Goal: Information Seeking & Learning: Learn about a topic

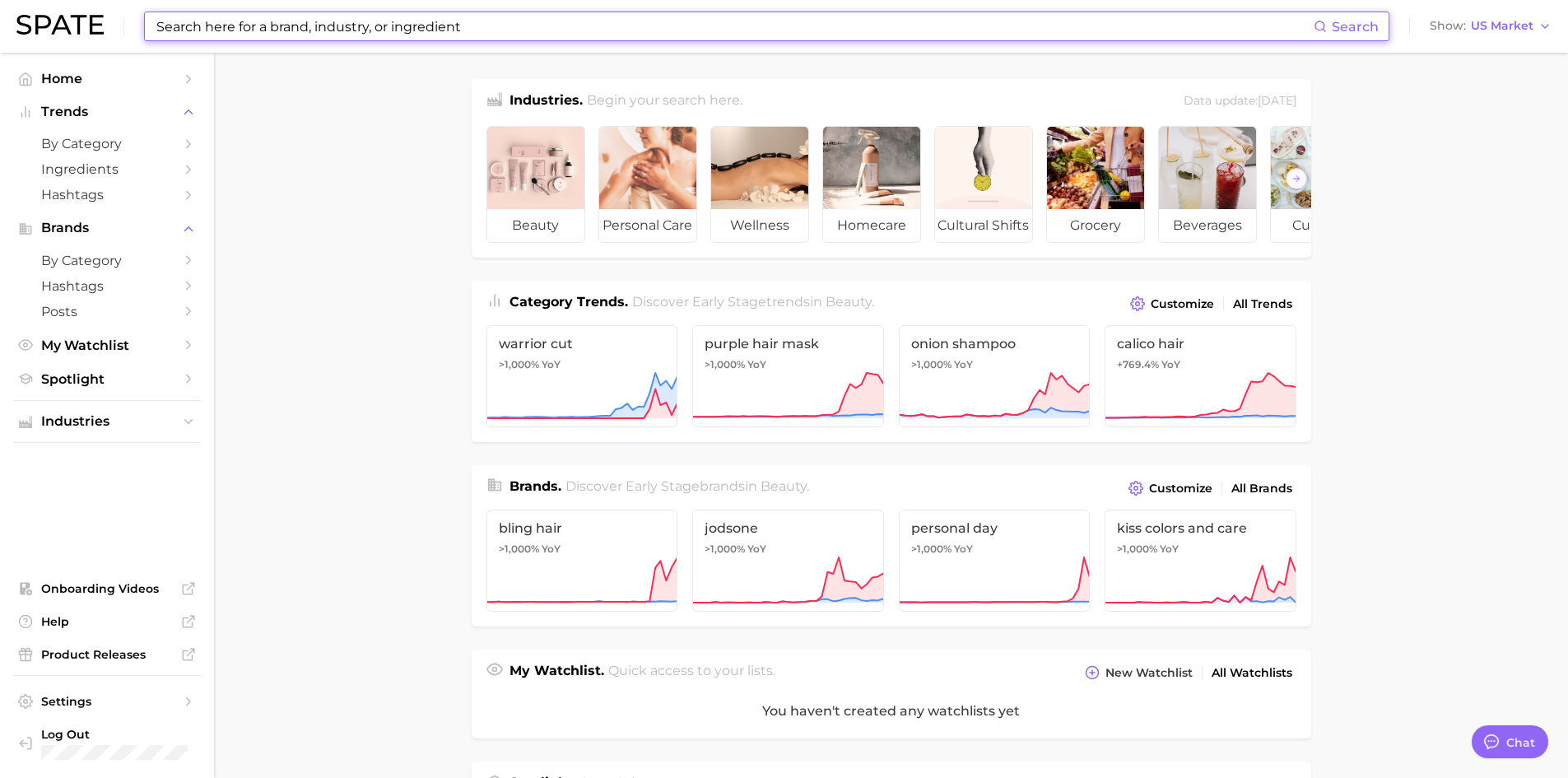
click at [724, 30] on input at bounding box center [734, 26] width 1159 height 28
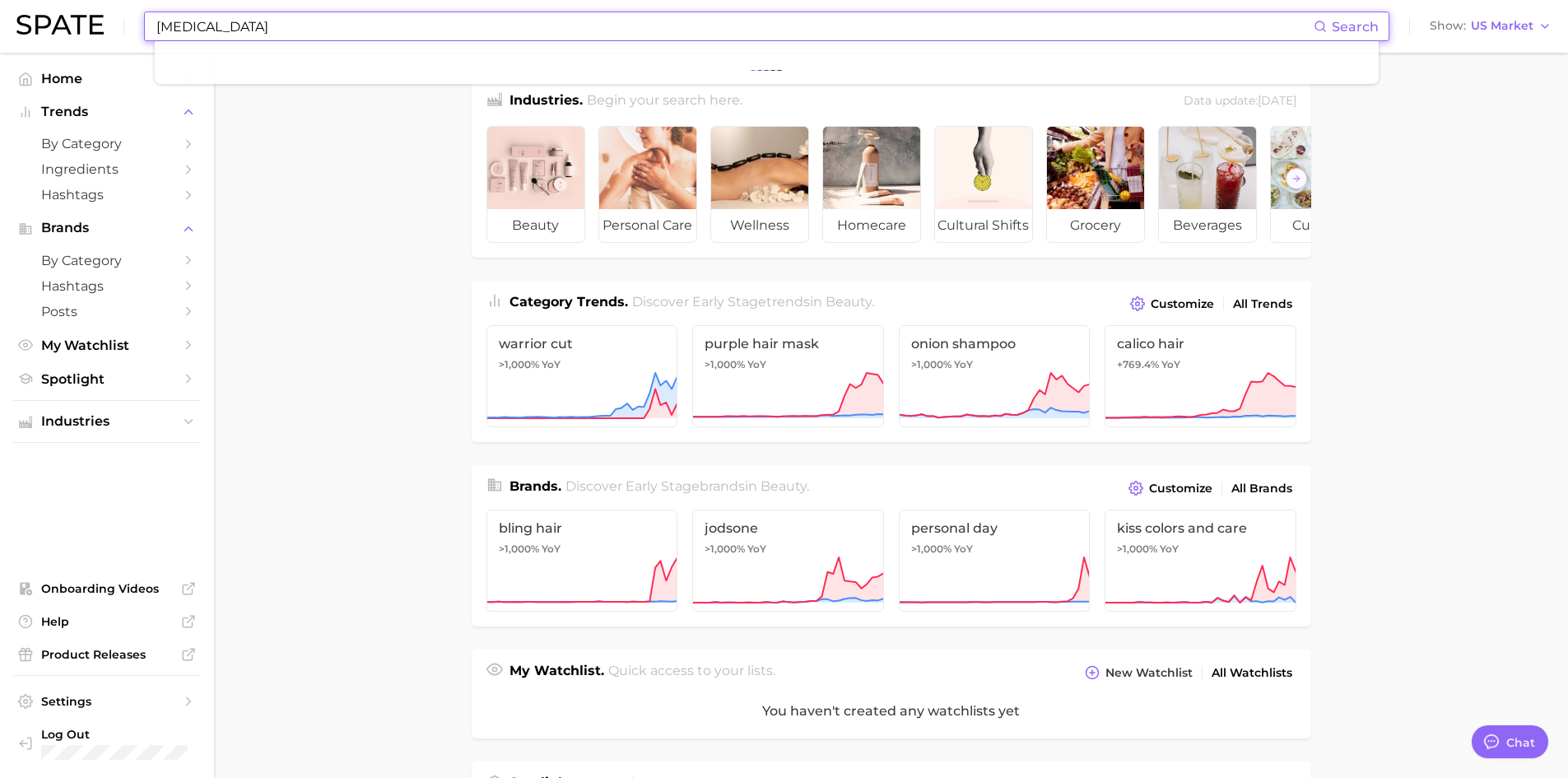
type input "[MEDICAL_DATA]"
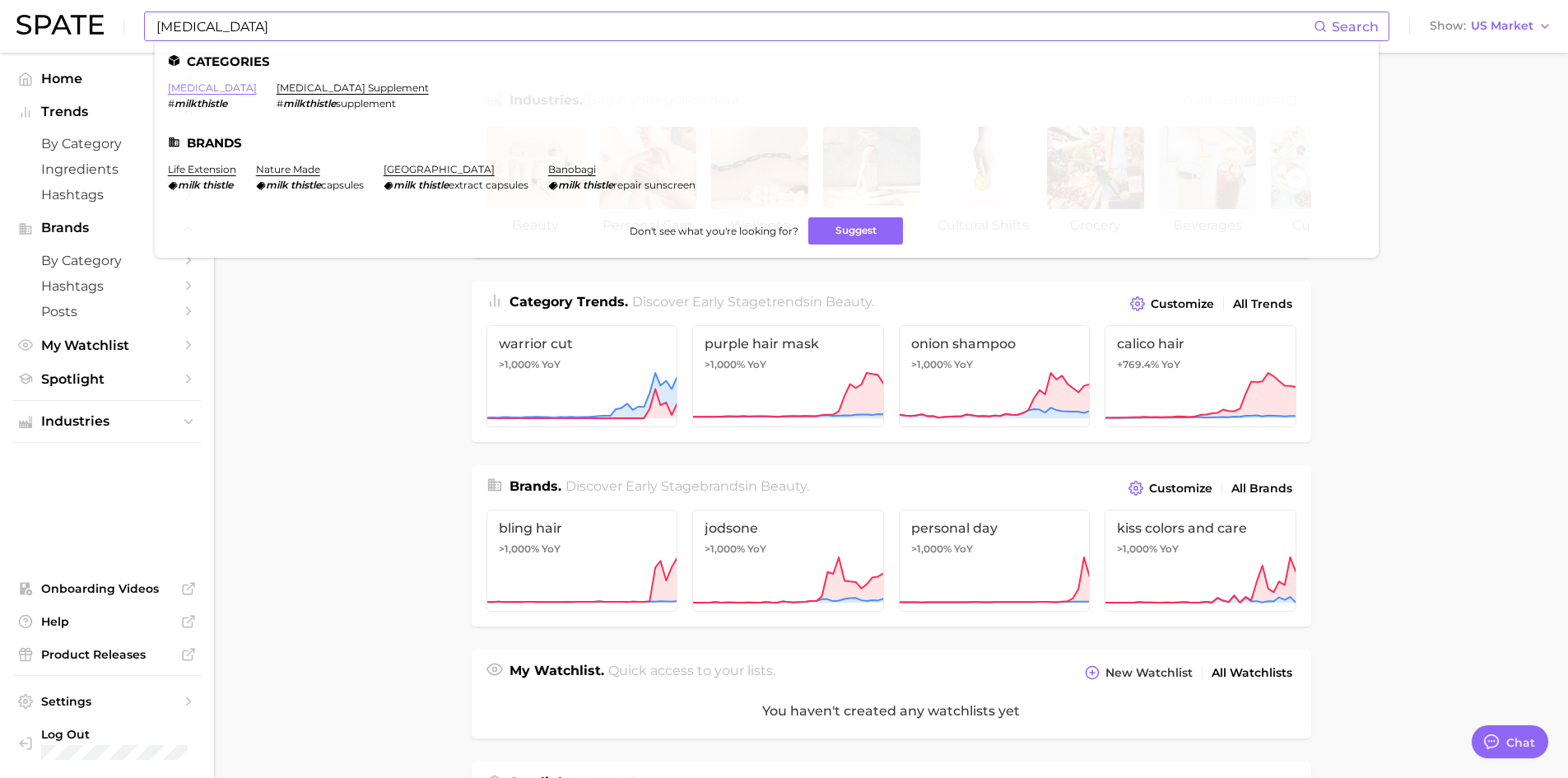
click at [207, 92] on link "[MEDICAL_DATA]" at bounding box center [212, 88] width 89 height 13
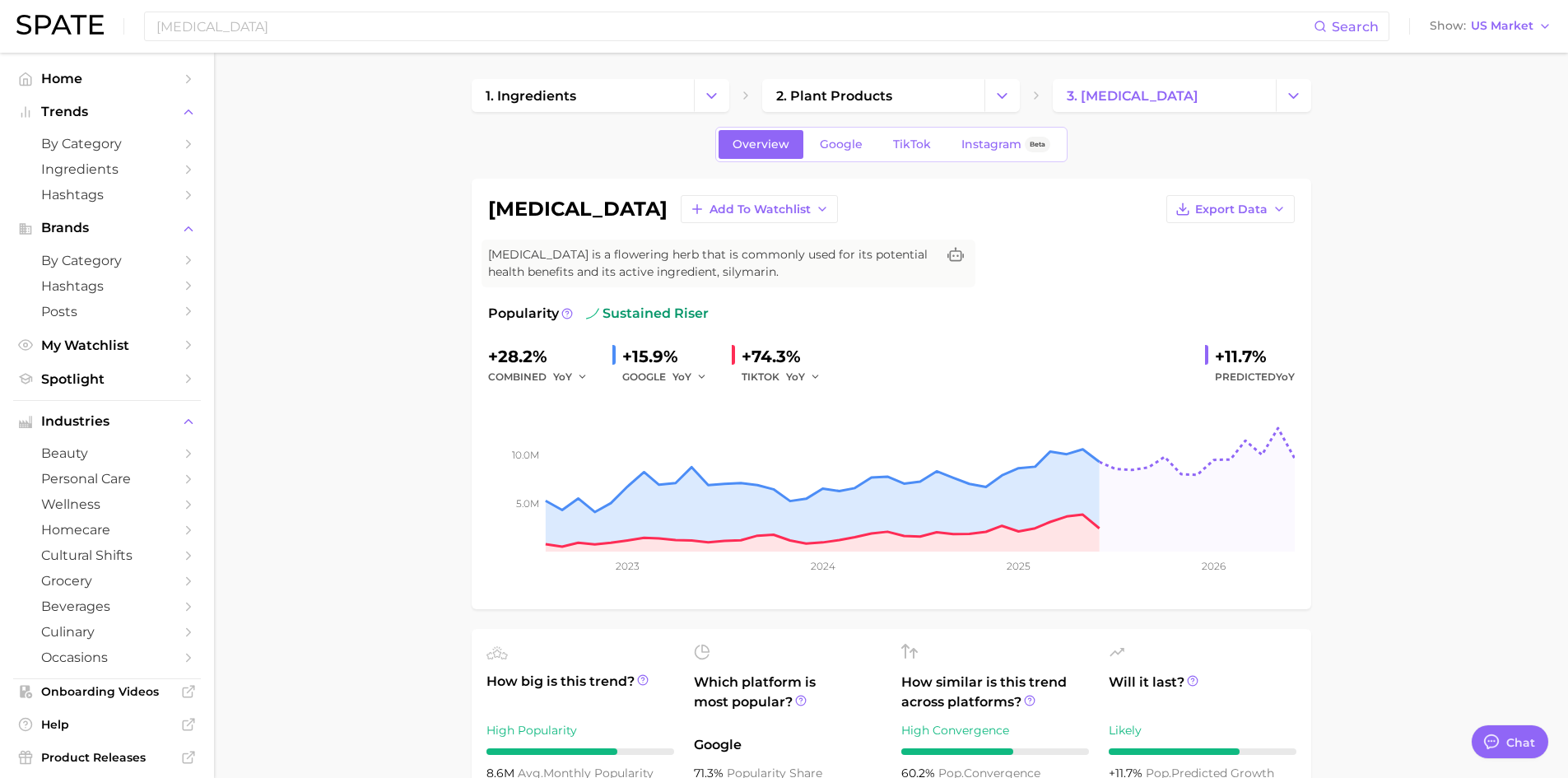
type textarea "x"
click at [912, 150] on span "TikTok" at bounding box center [912, 144] width 38 height 14
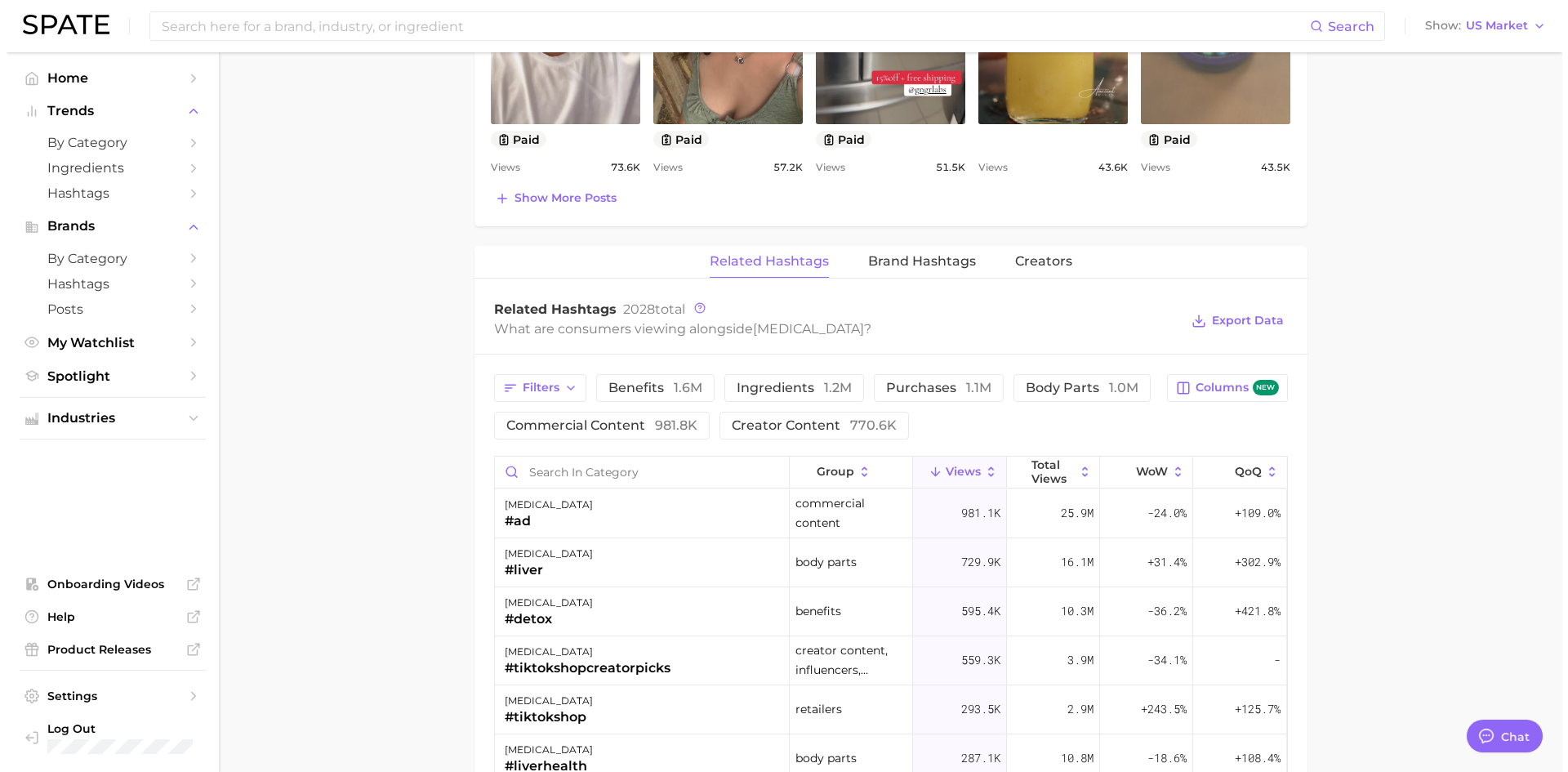
scroll to position [1062, 0]
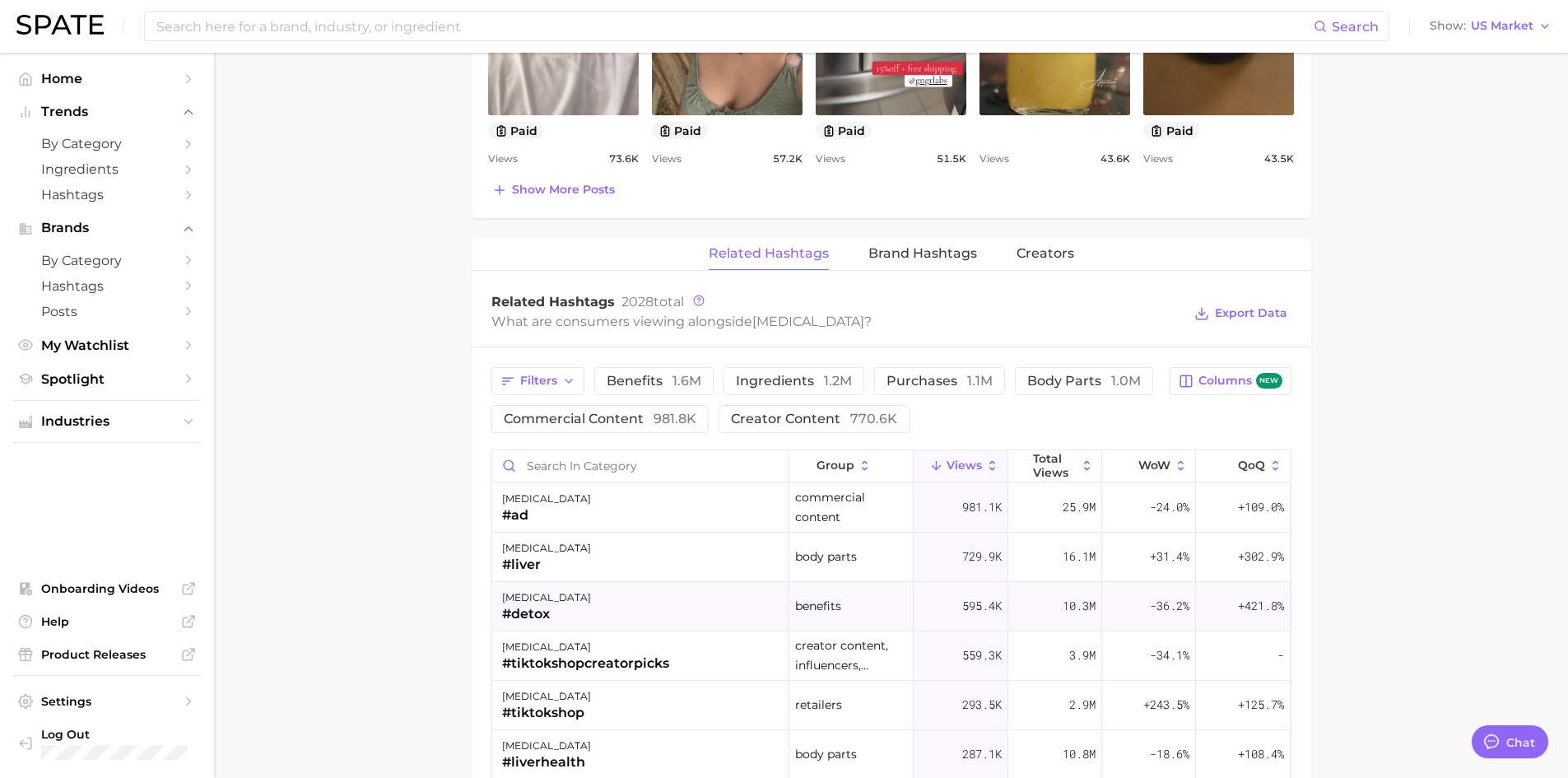
click at [544, 609] on div "#detox" at bounding box center [546, 614] width 89 height 20
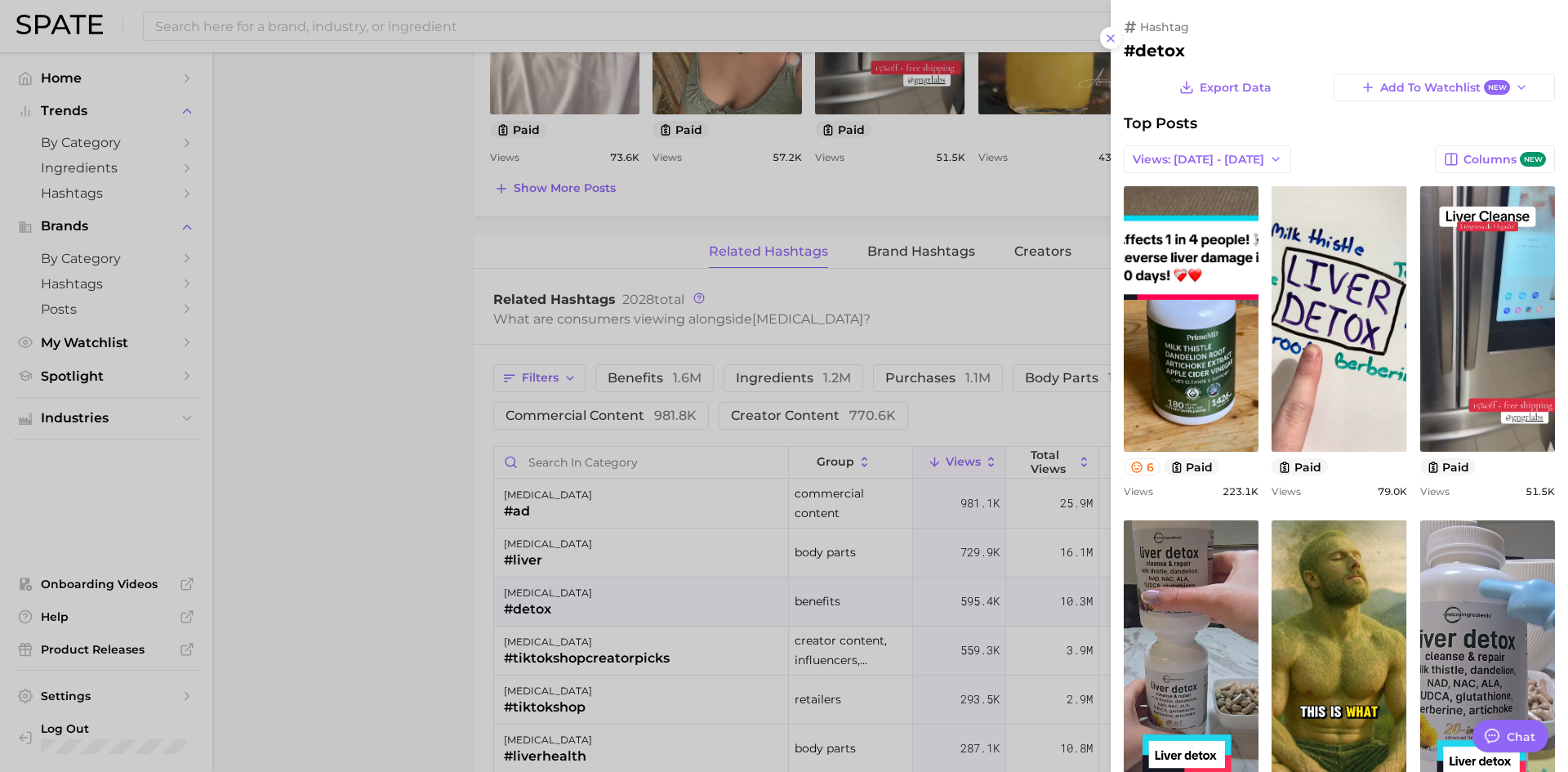
scroll to position [0, 0]
click at [1134, 464] on icon at bounding box center [1136, 467] width 13 height 13
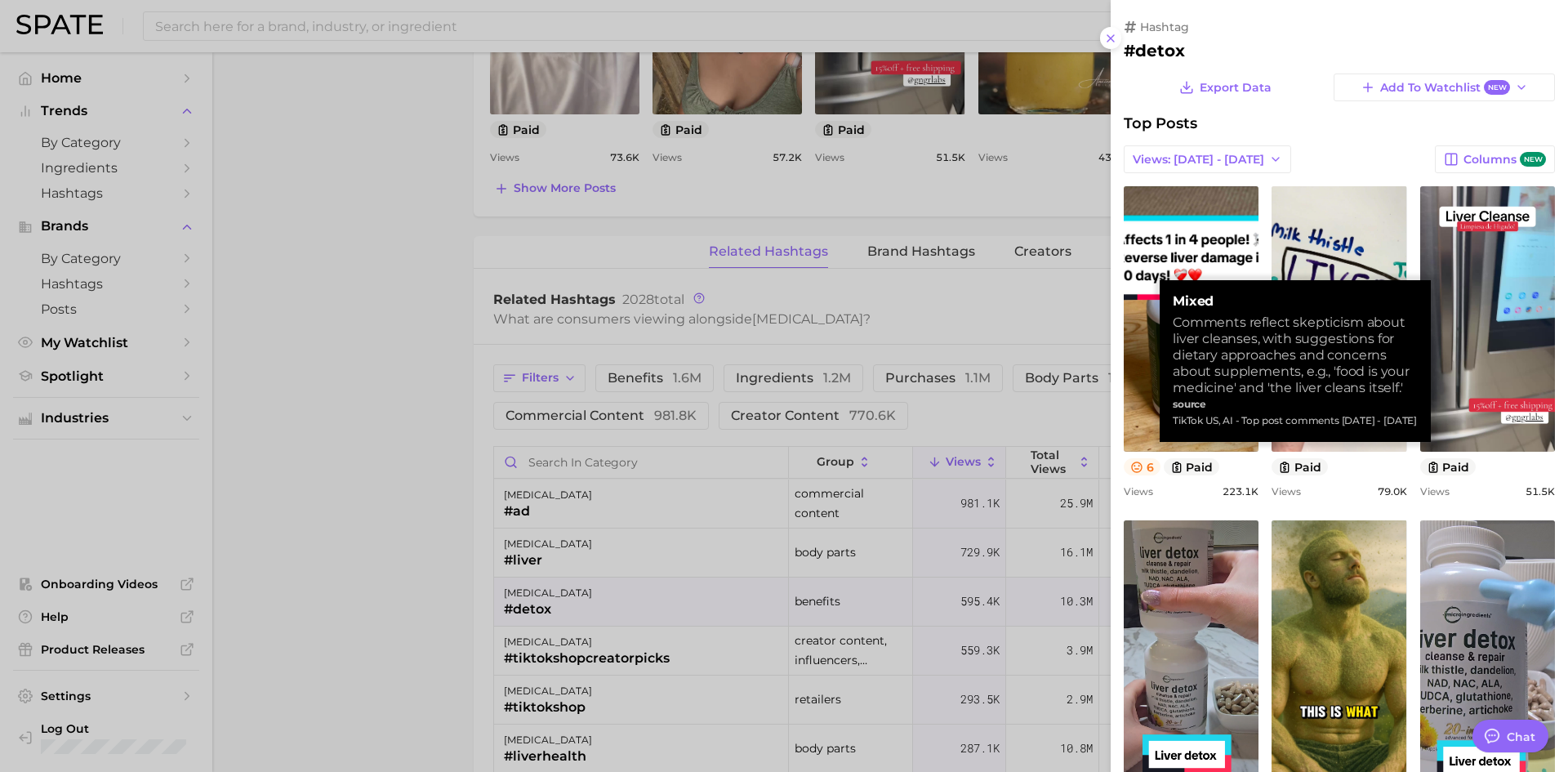
click at [1134, 464] on icon at bounding box center [1136, 467] width 13 height 13
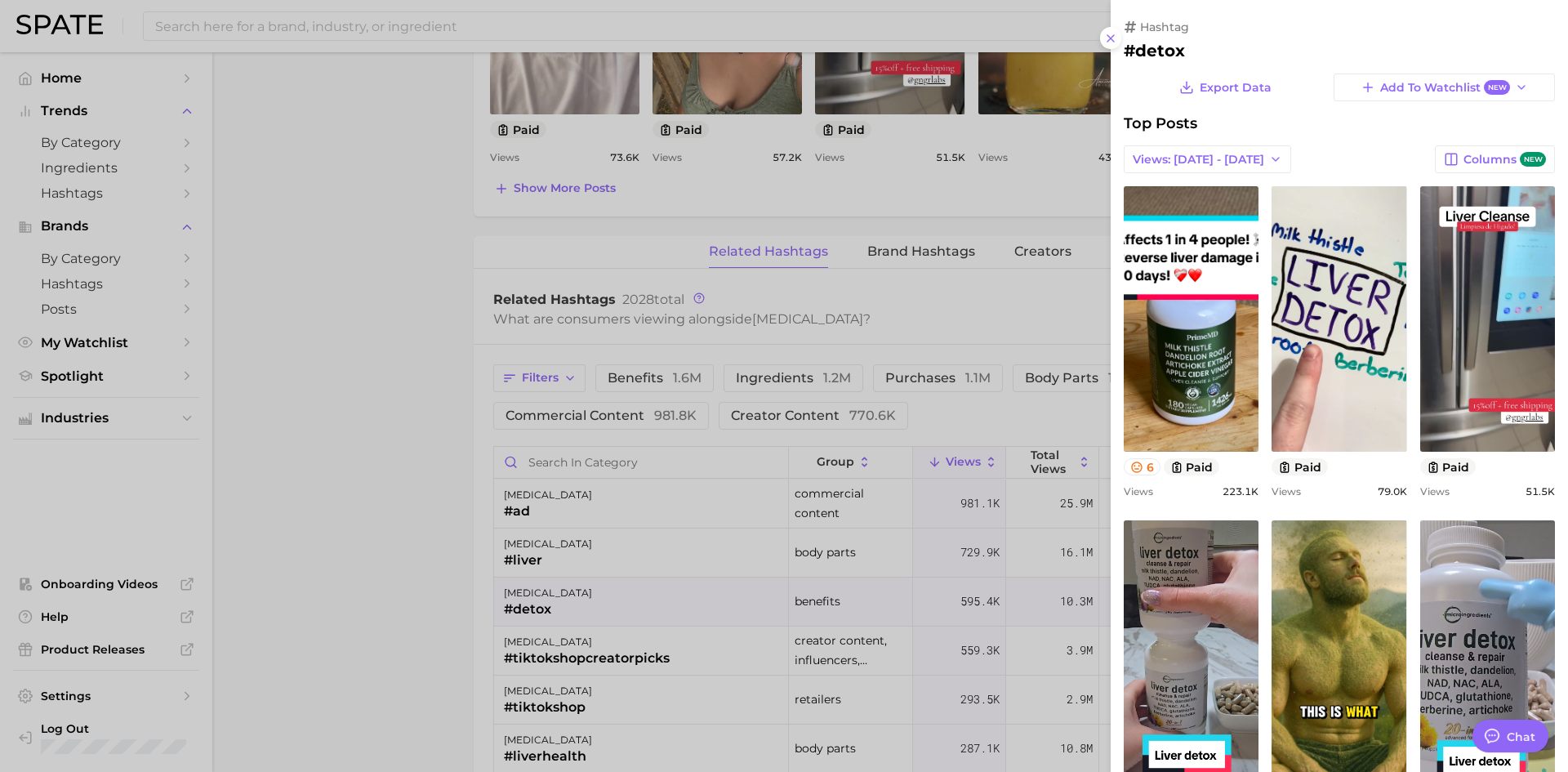
click at [364, 224] on div at bounding box center [784, 386] width 1568 height 772
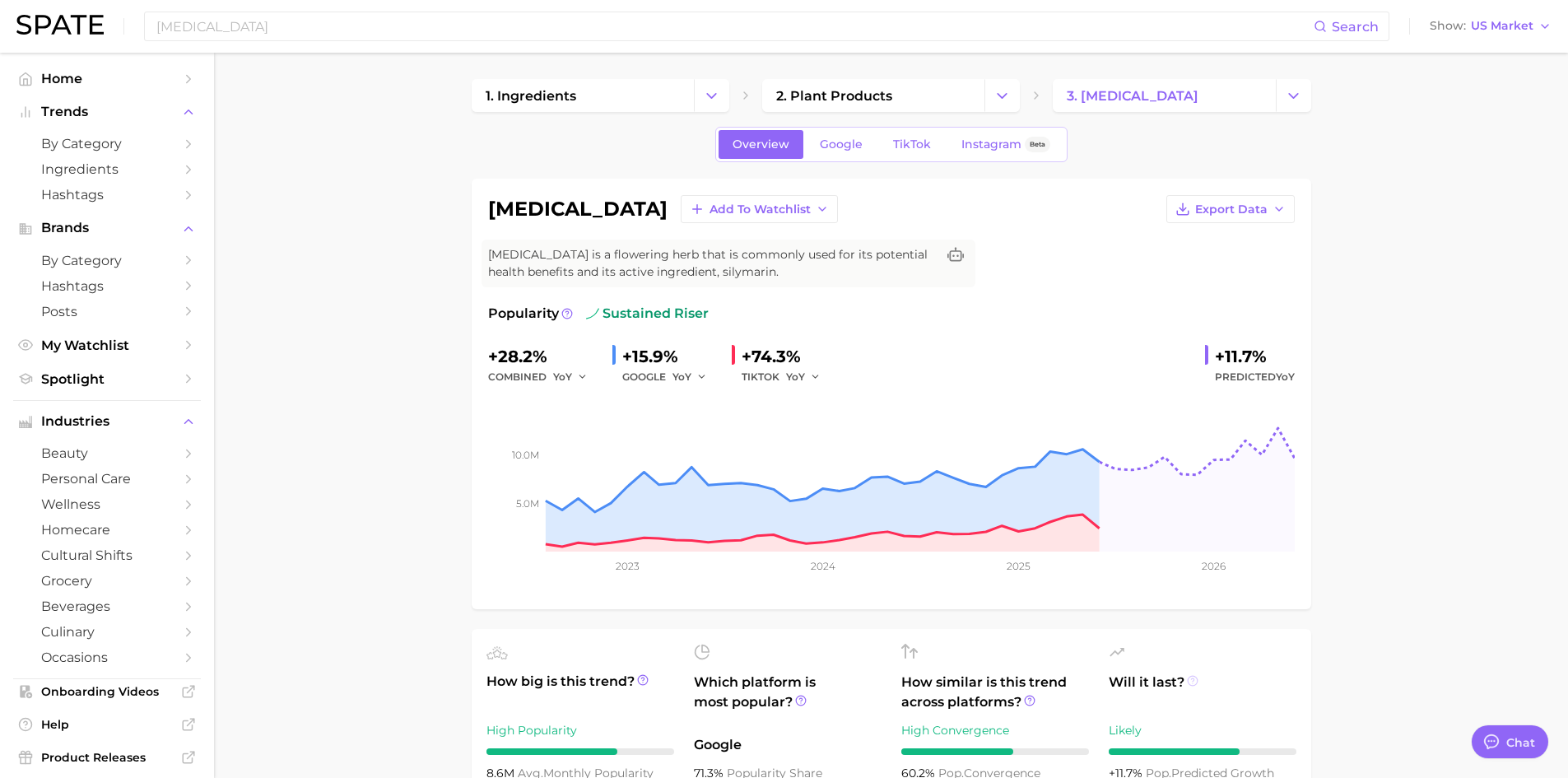
click at [1188, 683] on circle at bounding box center [1192, 680] width 10 height 10
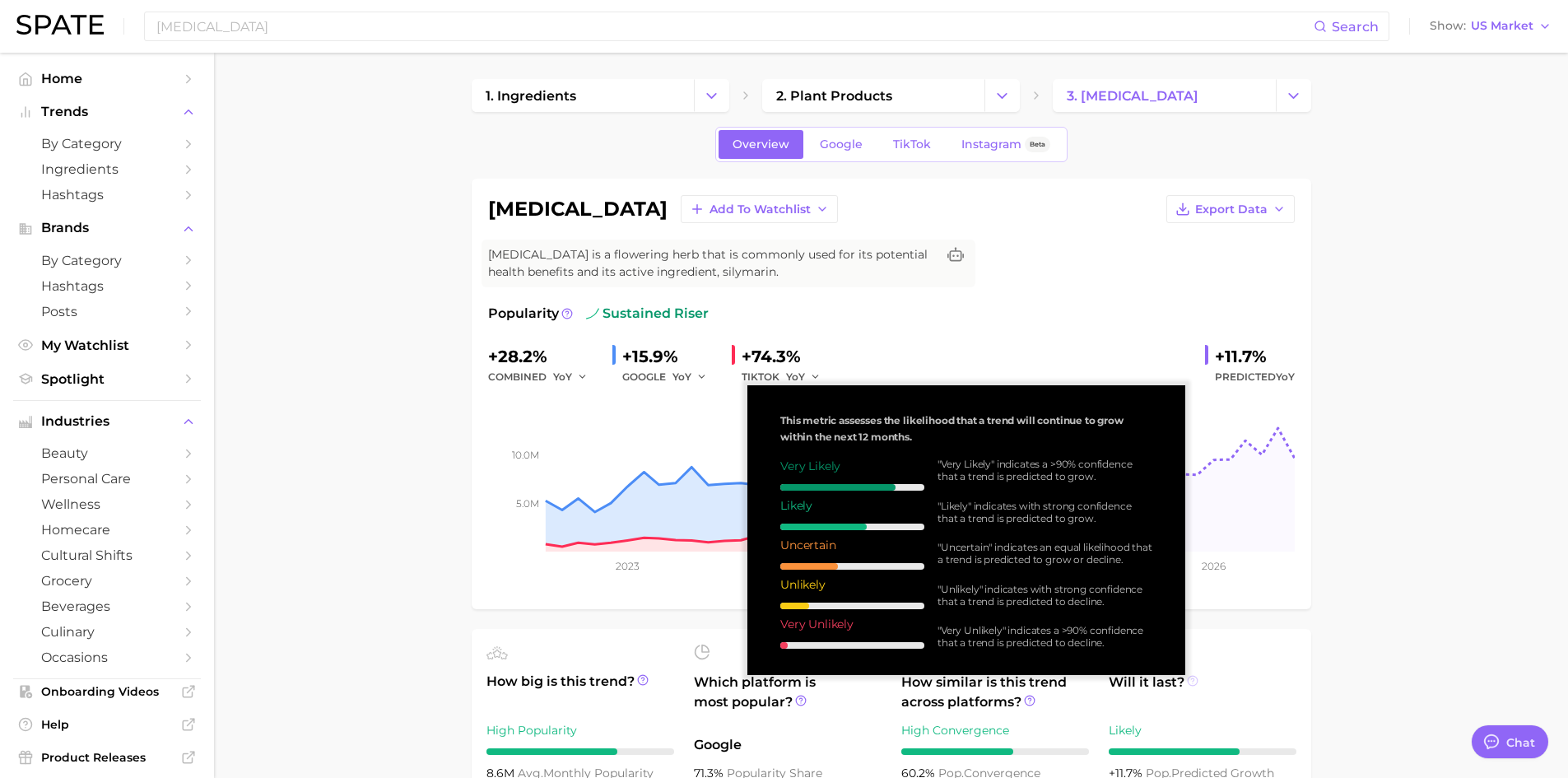
click at [1188, 683] on circle at bounding box center [1192, 680] width 10 height 10
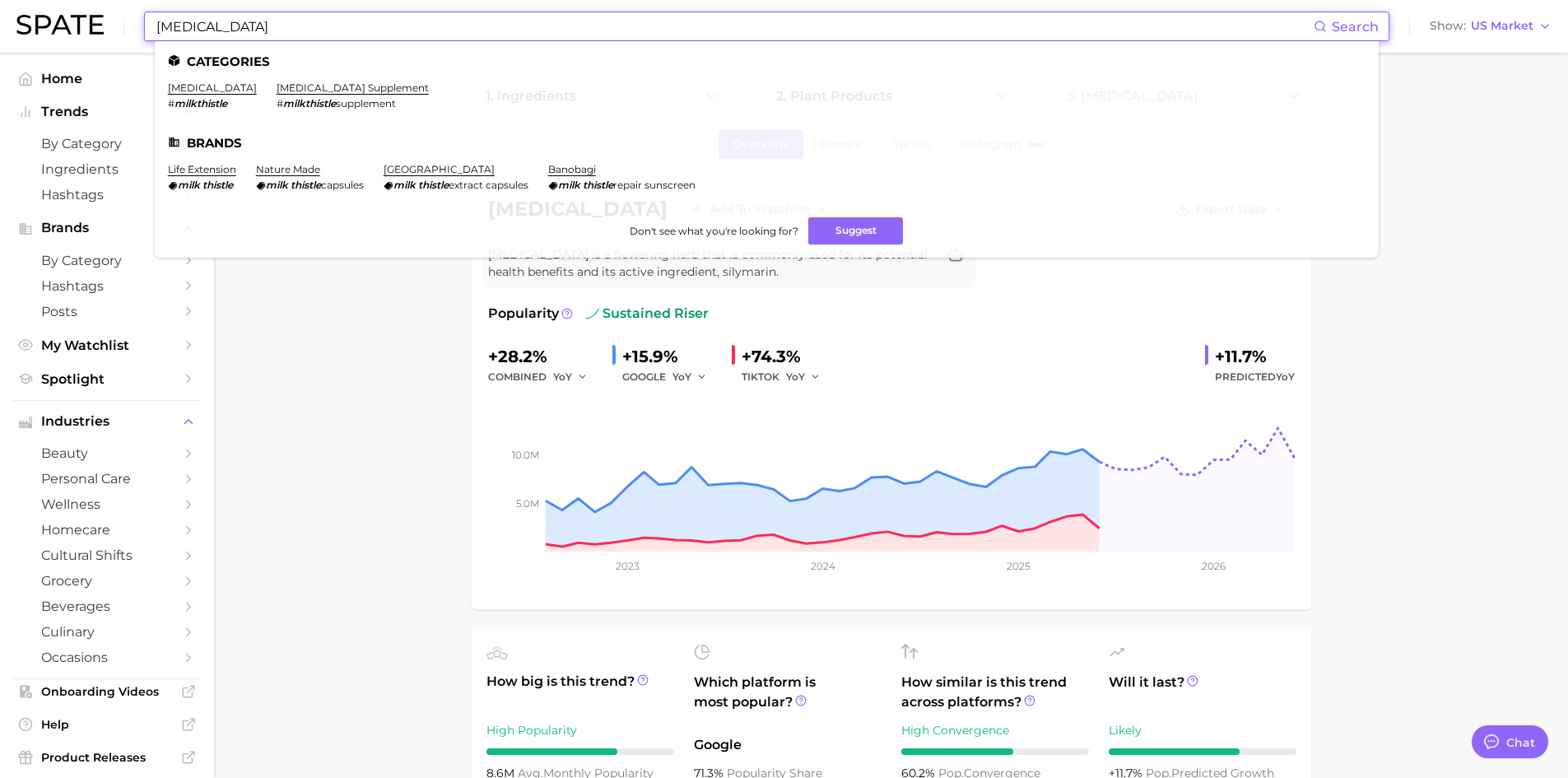
click at [566, 24] on input "[MEDICAL_DATA]" at bounding box center [734, 26] width 1159 height 28
click at [175, 85] on link "[MEDICAL_DATA]" at bounding box center [212, 88] width 89 height 13
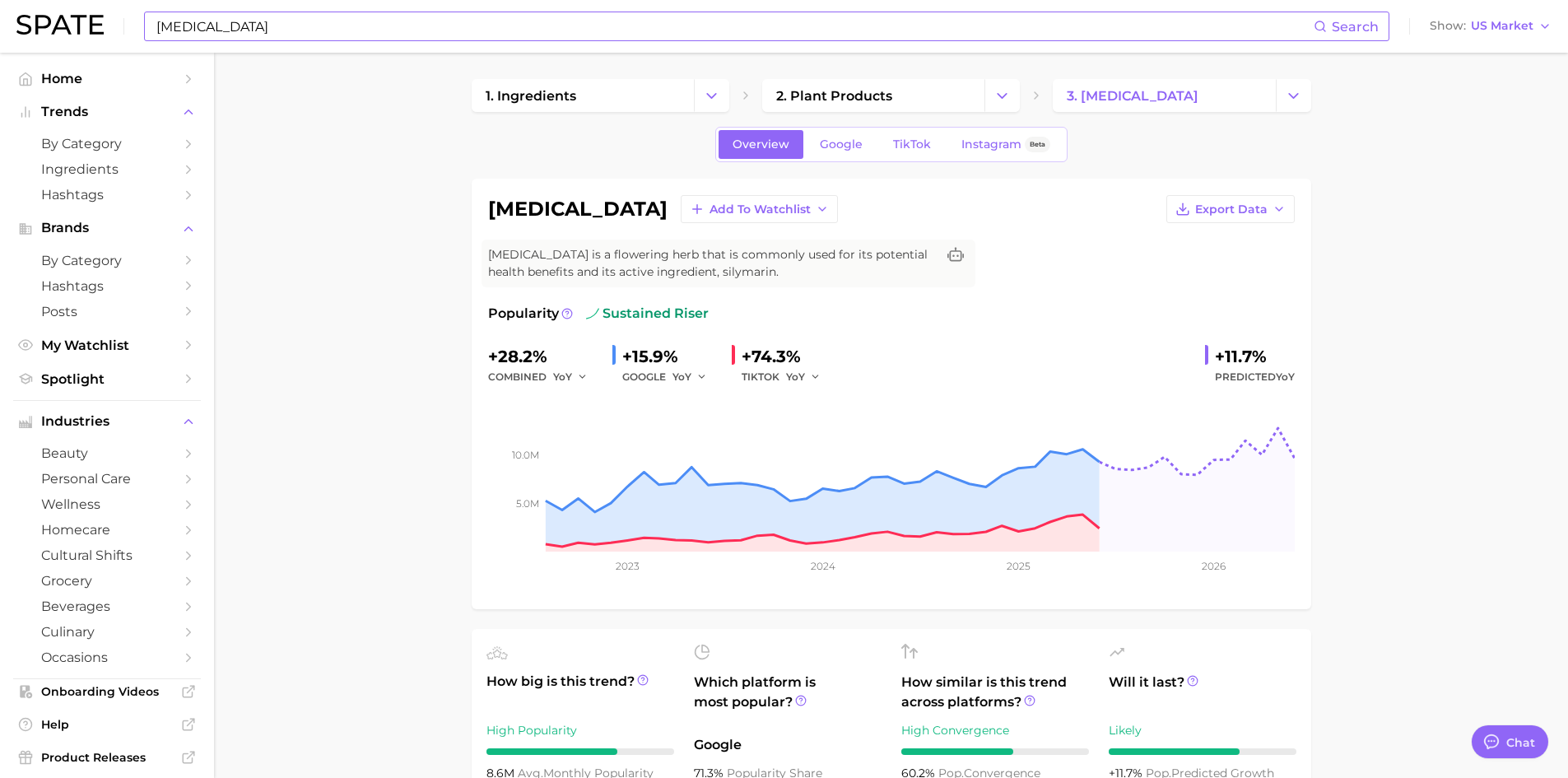
click at [291, 25] on input "[MEDICAL_DATA]" at bounding box center [734, 26] width 1159 height 28
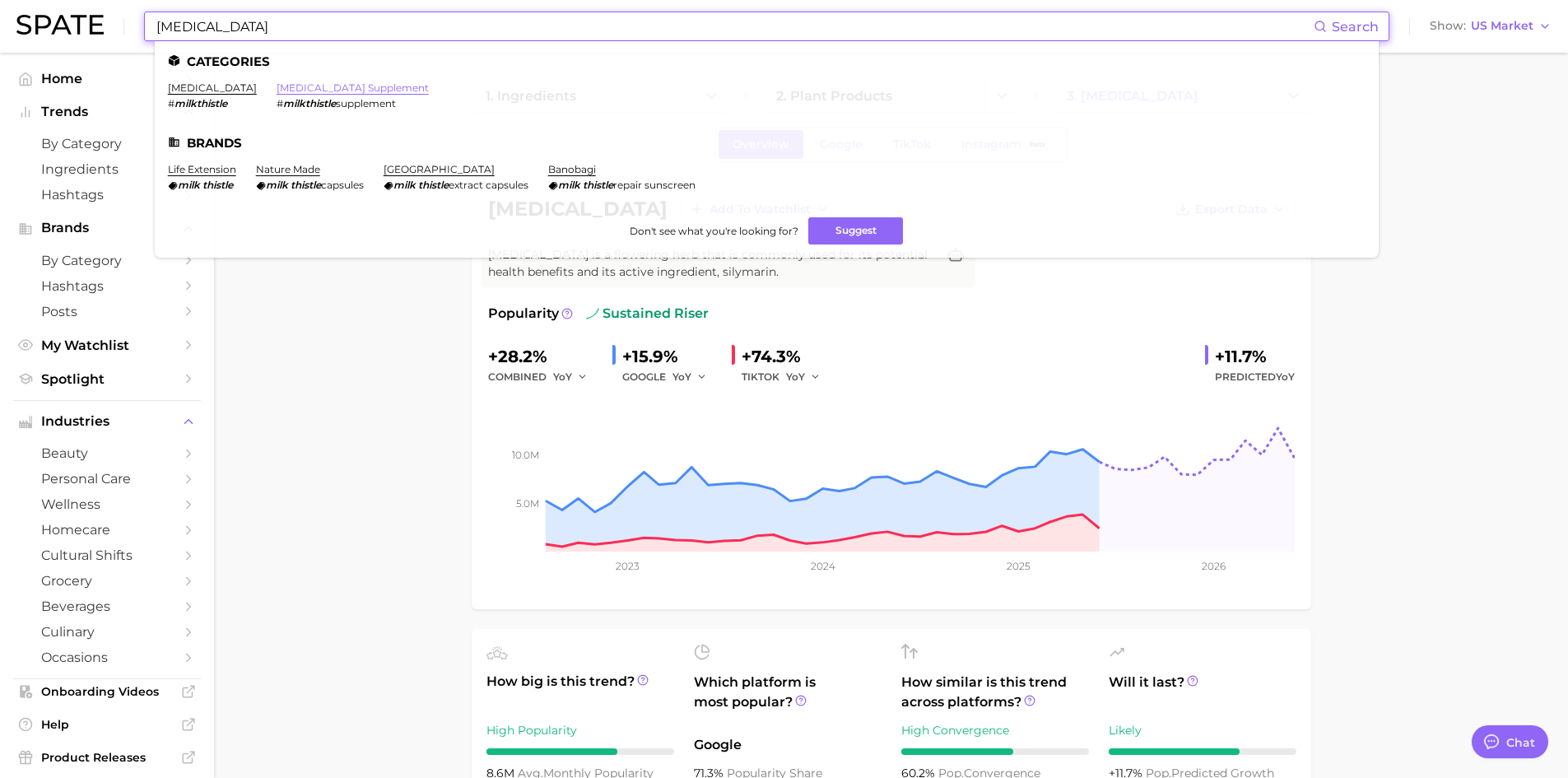
click at [300, 83] on link "[MEDICAL_DATA] supplement" at bounding box center [353, 88] width 152 height 13
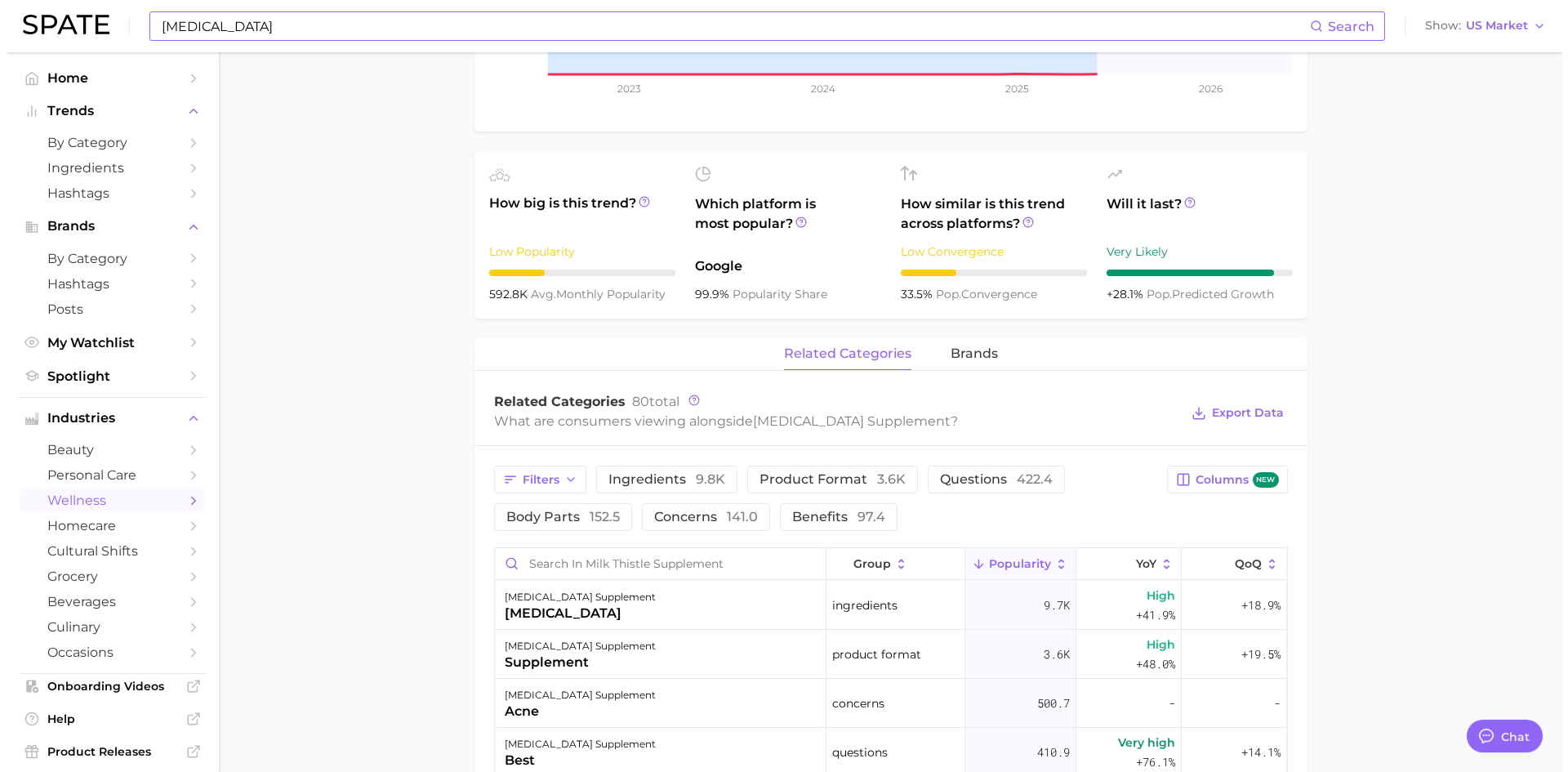
scroll to position [572, 0]
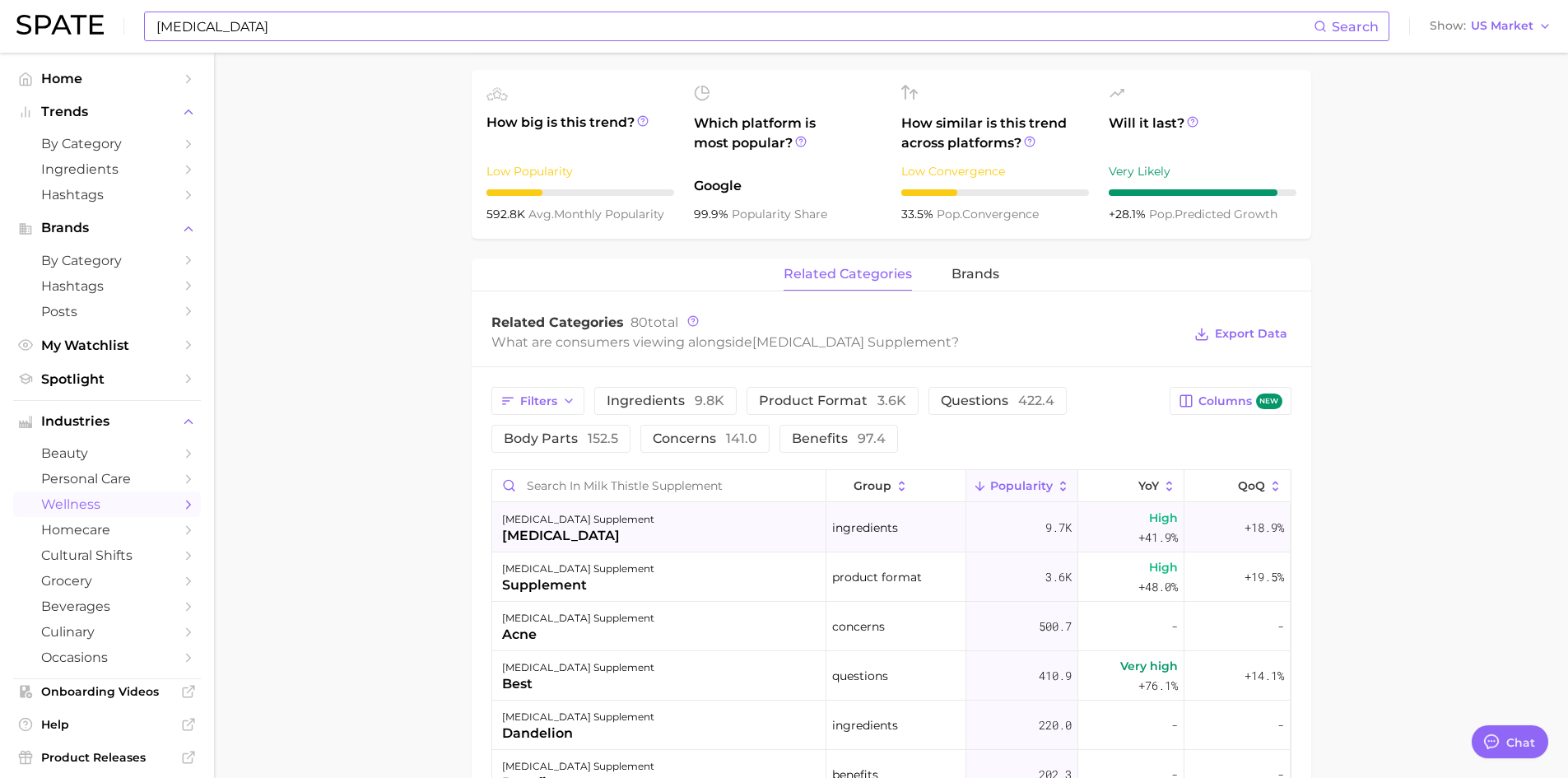
click at [549, 524] on div "[MEDICAL_DATA] supplement" at bounding box center [579, 520] width 152 height 20
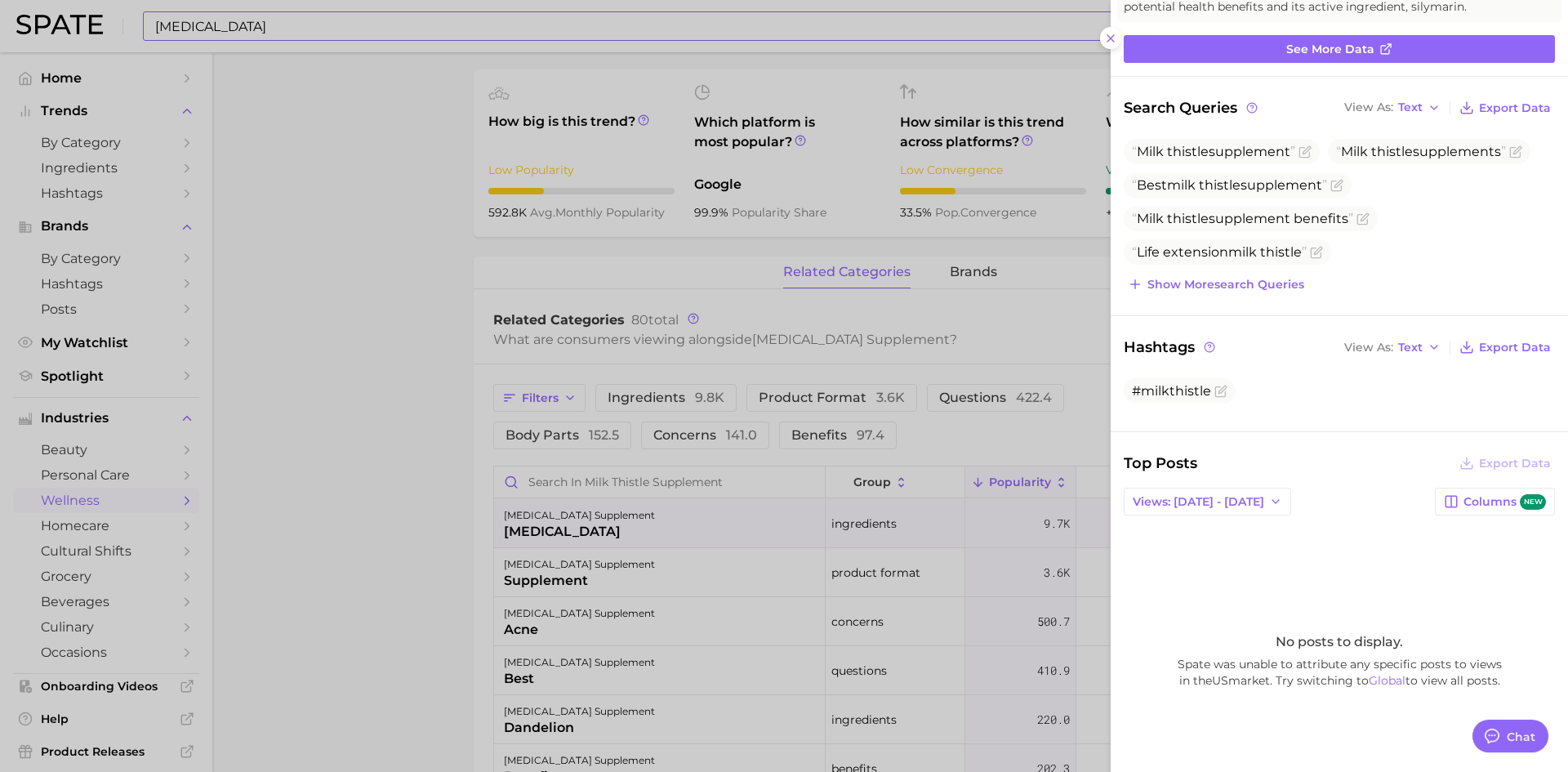
scroll to position [122, 0]
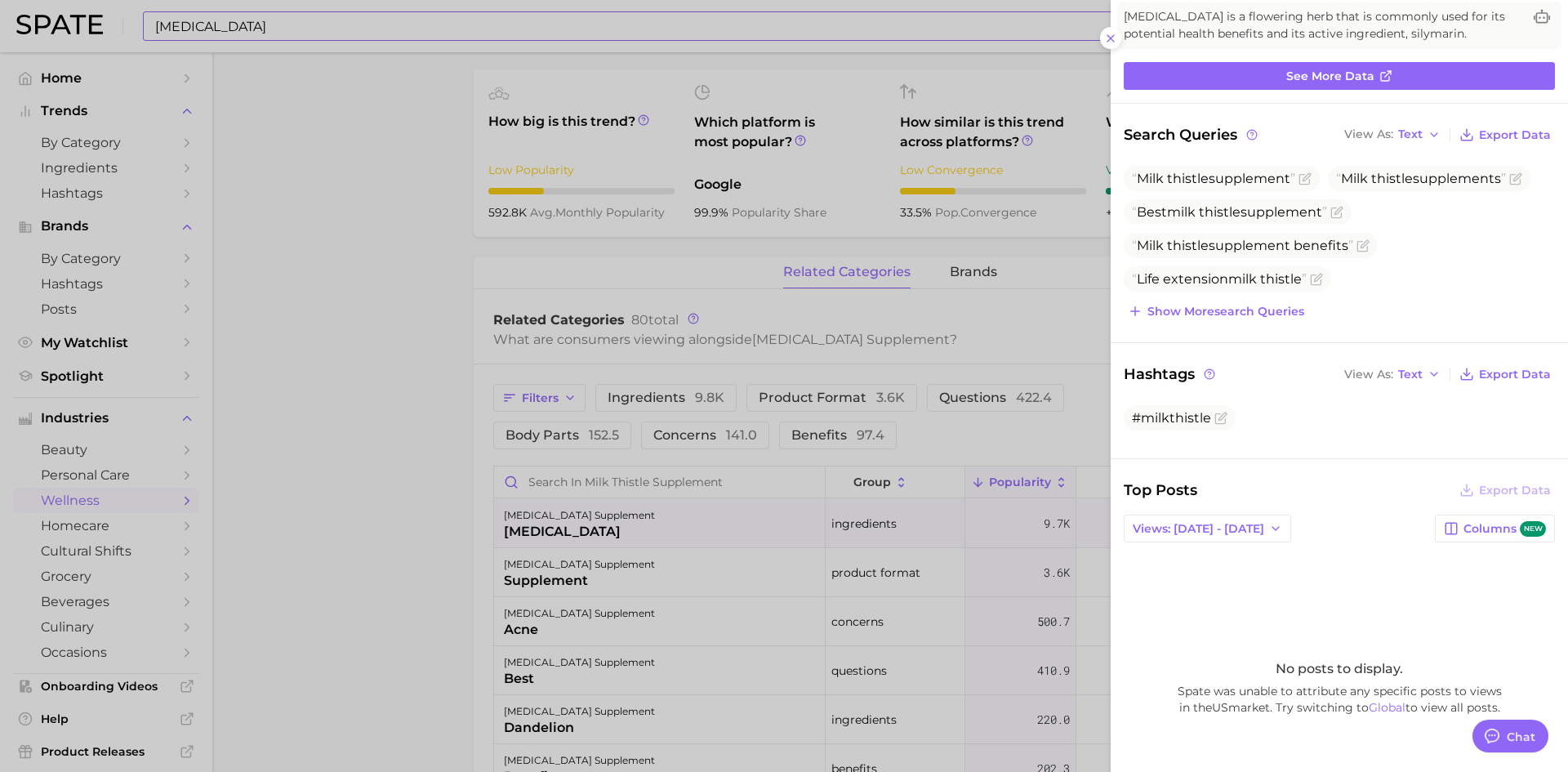
click at [634, 575] on div at bounding box center [784, 386] width 1568 height 772
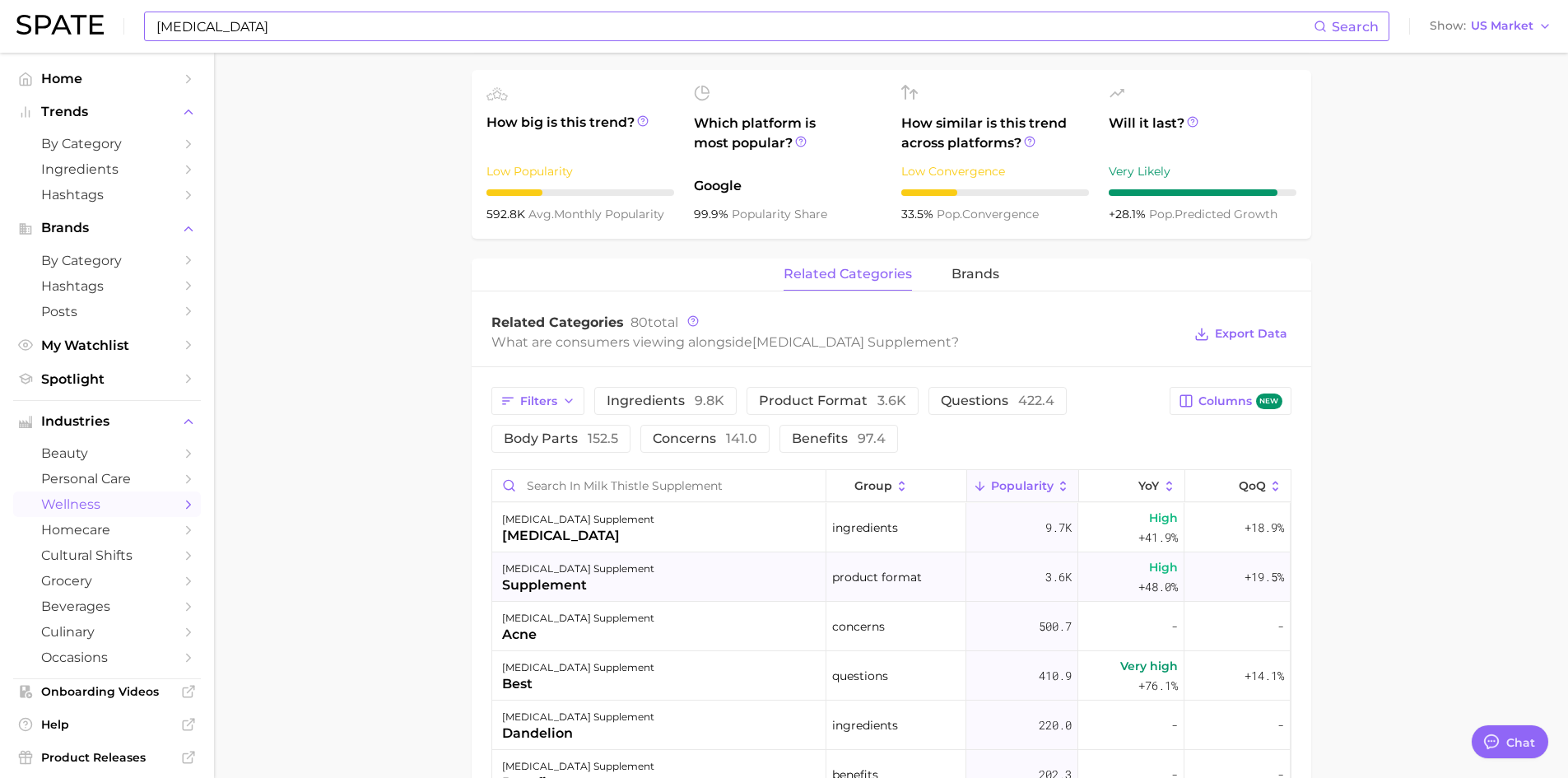
click at [574, 581] on div "supplement" at bounding box center [579, 585] width 152 height 20
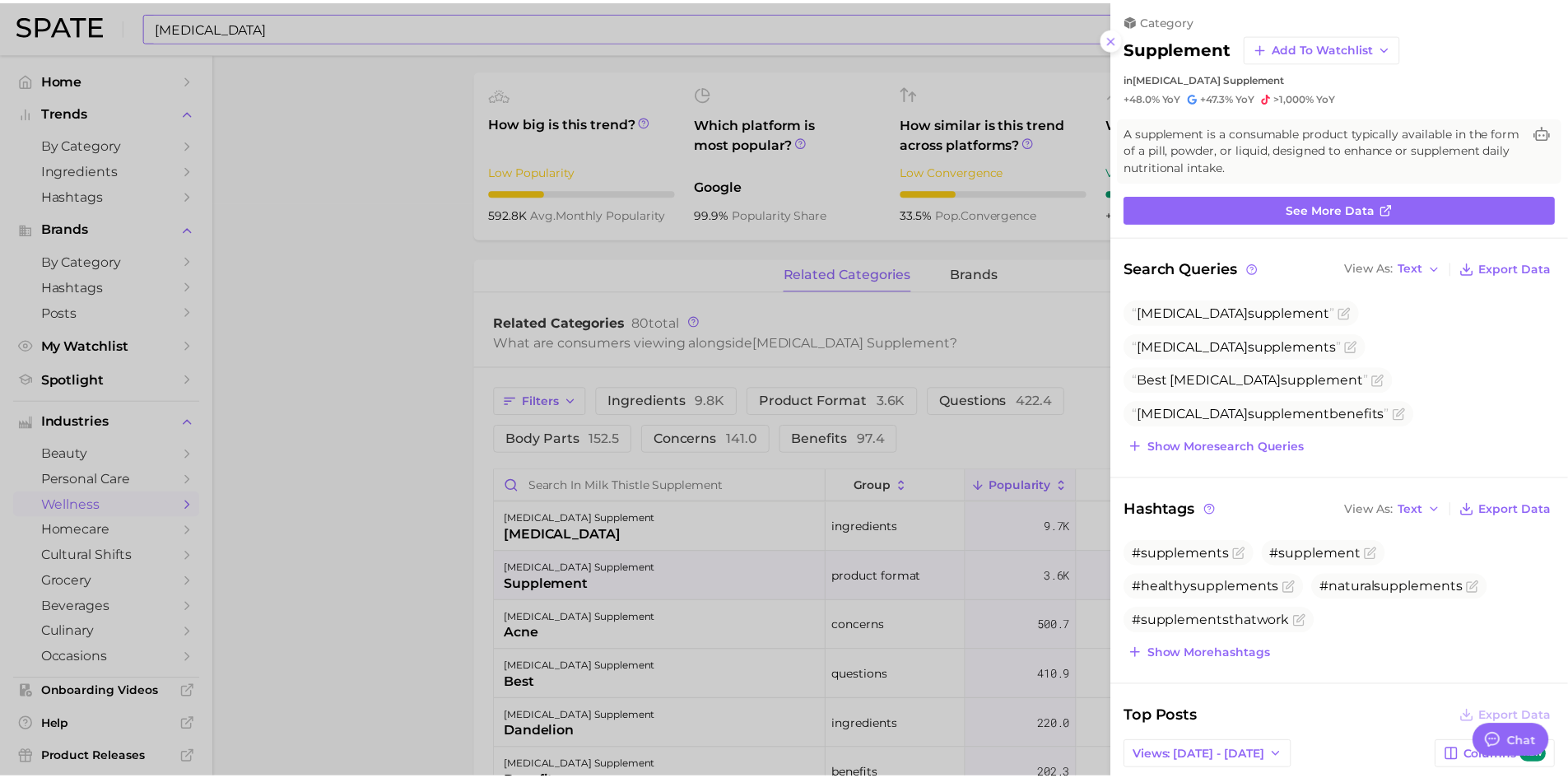
scroll to position [0, 0]
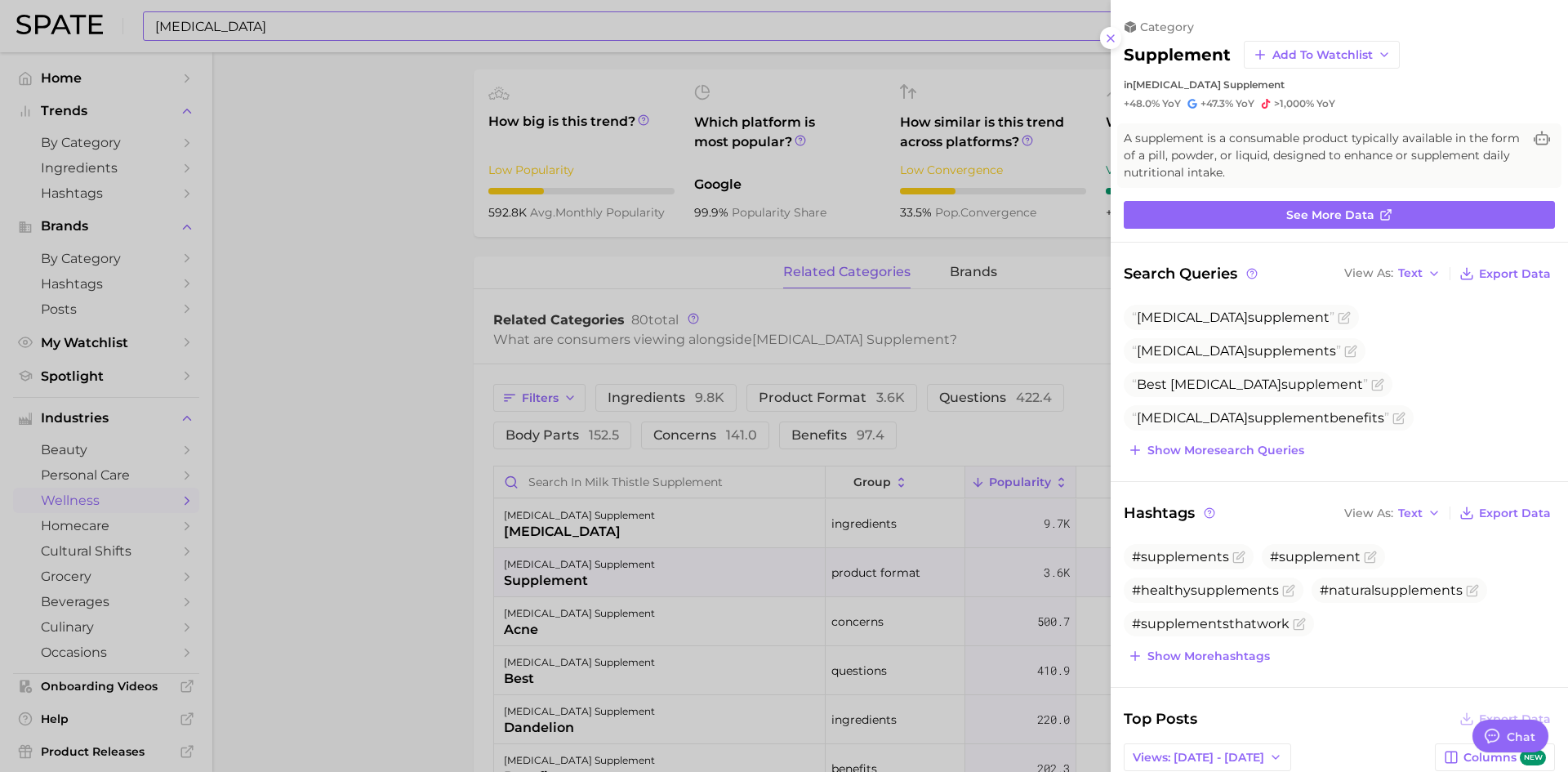
drag, startPoint x: 434, startPoint y: 552, endPoint x: 451, endPoint y: 520, distance: 36.2
click at [436, 552] on div at bounding box center [784, 386] width 1568 height 772
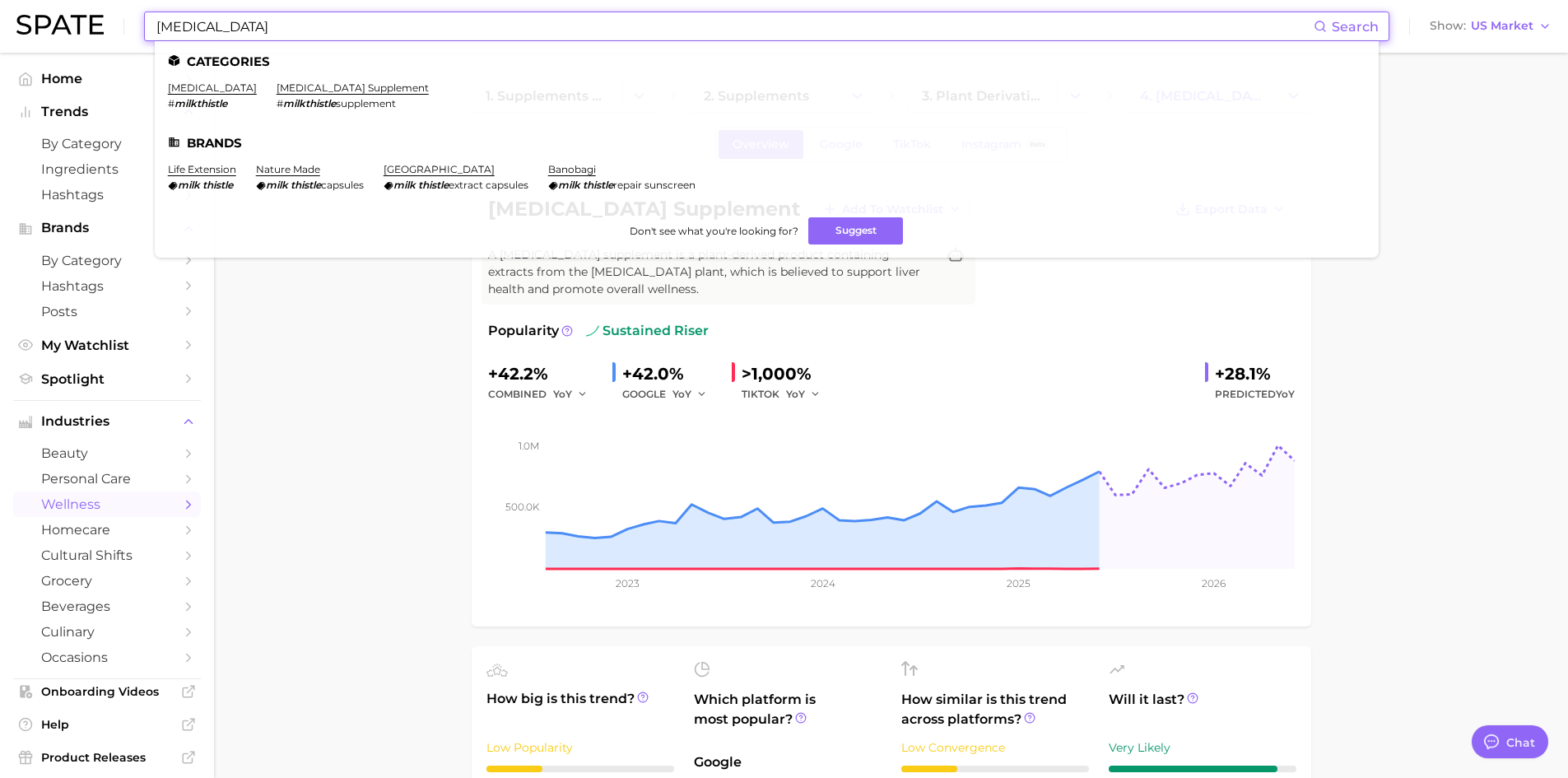
click at [503, 24] on input "[MEDICAL_DATA]" at bounding box center [734, 26] width 1159 height 28
click at [195, 80] on ul "Categories [MEDICAL_DATA] # milkthistle [MEDICAL_DATA] supplement # milkthistle…" at bounding box center [766, 149] width 1224 height 216
click at [189, 84] on link "[MEDICAL_DATA]" at bounding box center [212, 88] width 89 height 13
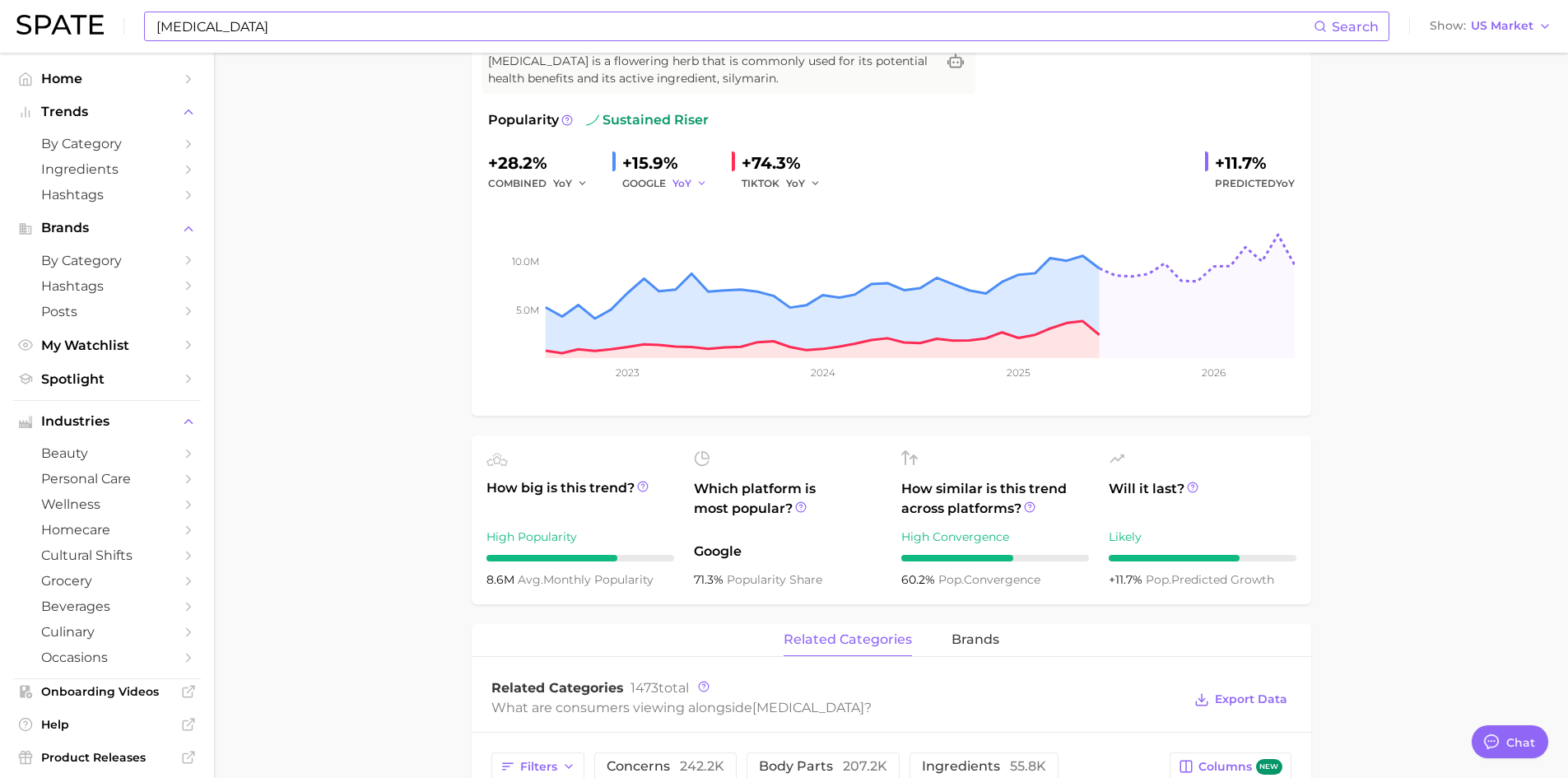
scroll to position [165, 0]
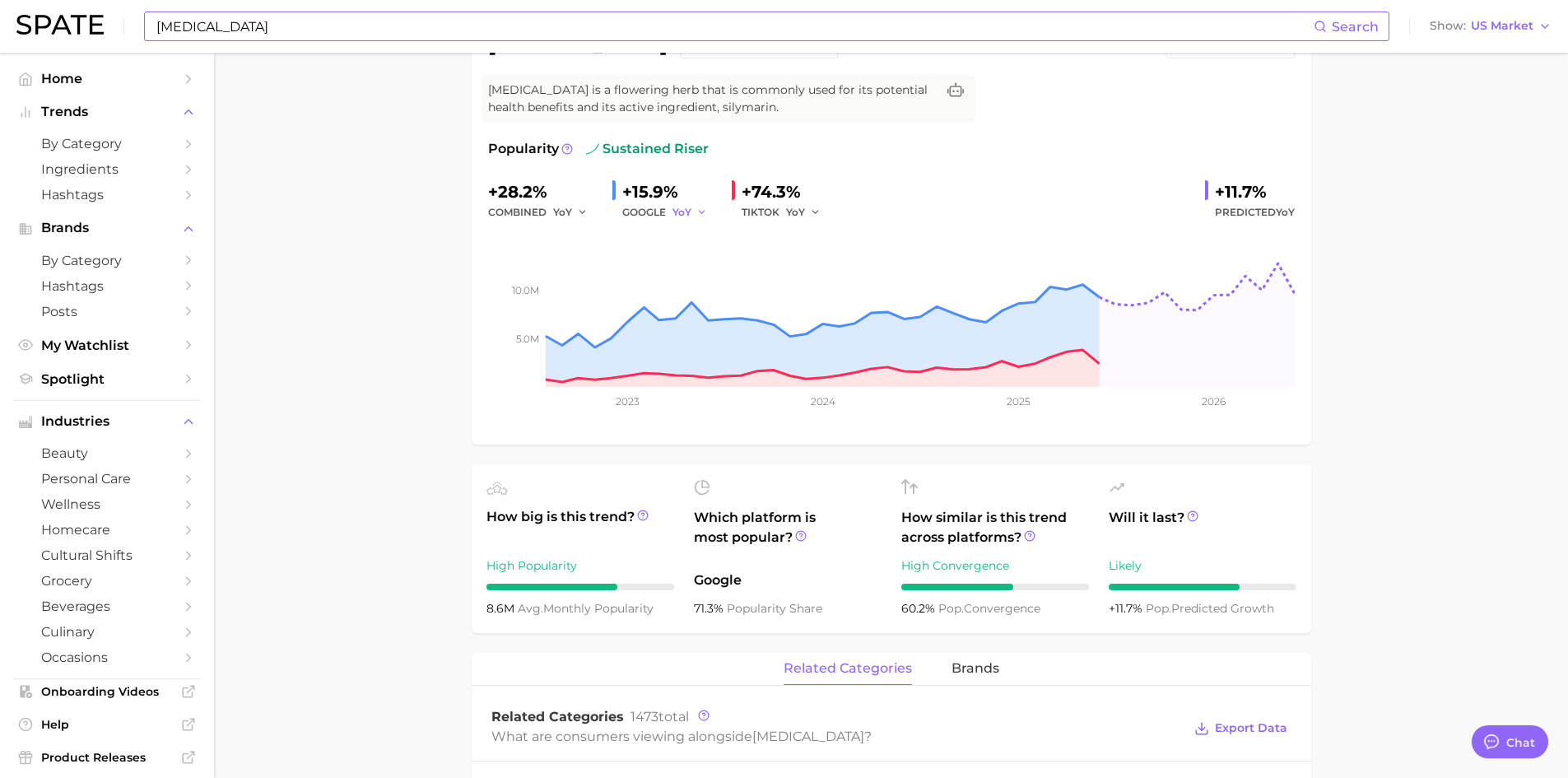
click at [690, 214] on span "YoY" at bounding box center [682, 212] width 19 height 14
click at [651, 214] on div "GOOGLE YoY YoY QoQ MoM" at bounding box center [670, 213] width 96 height 20
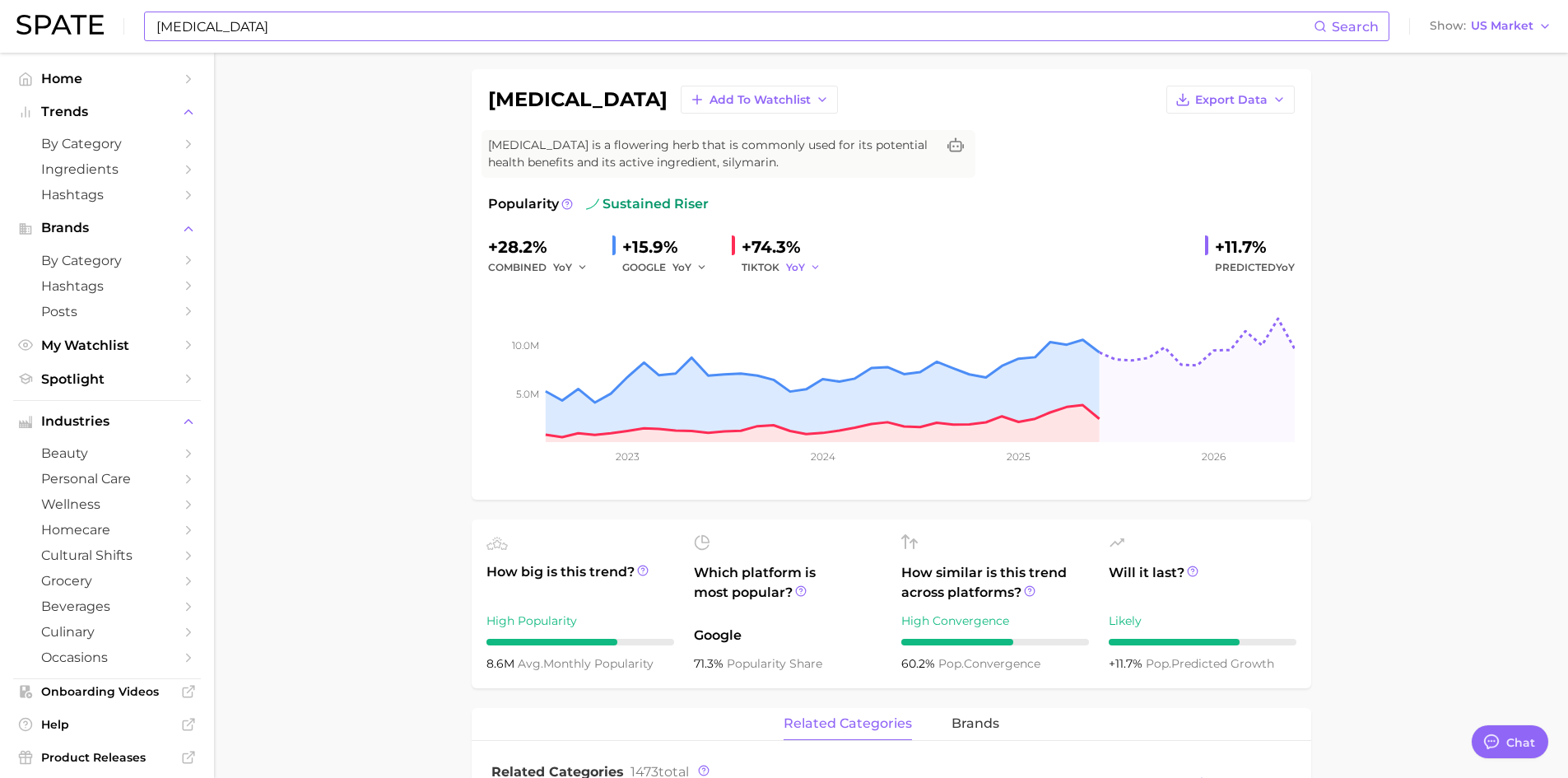
scroll to position [83, 0]
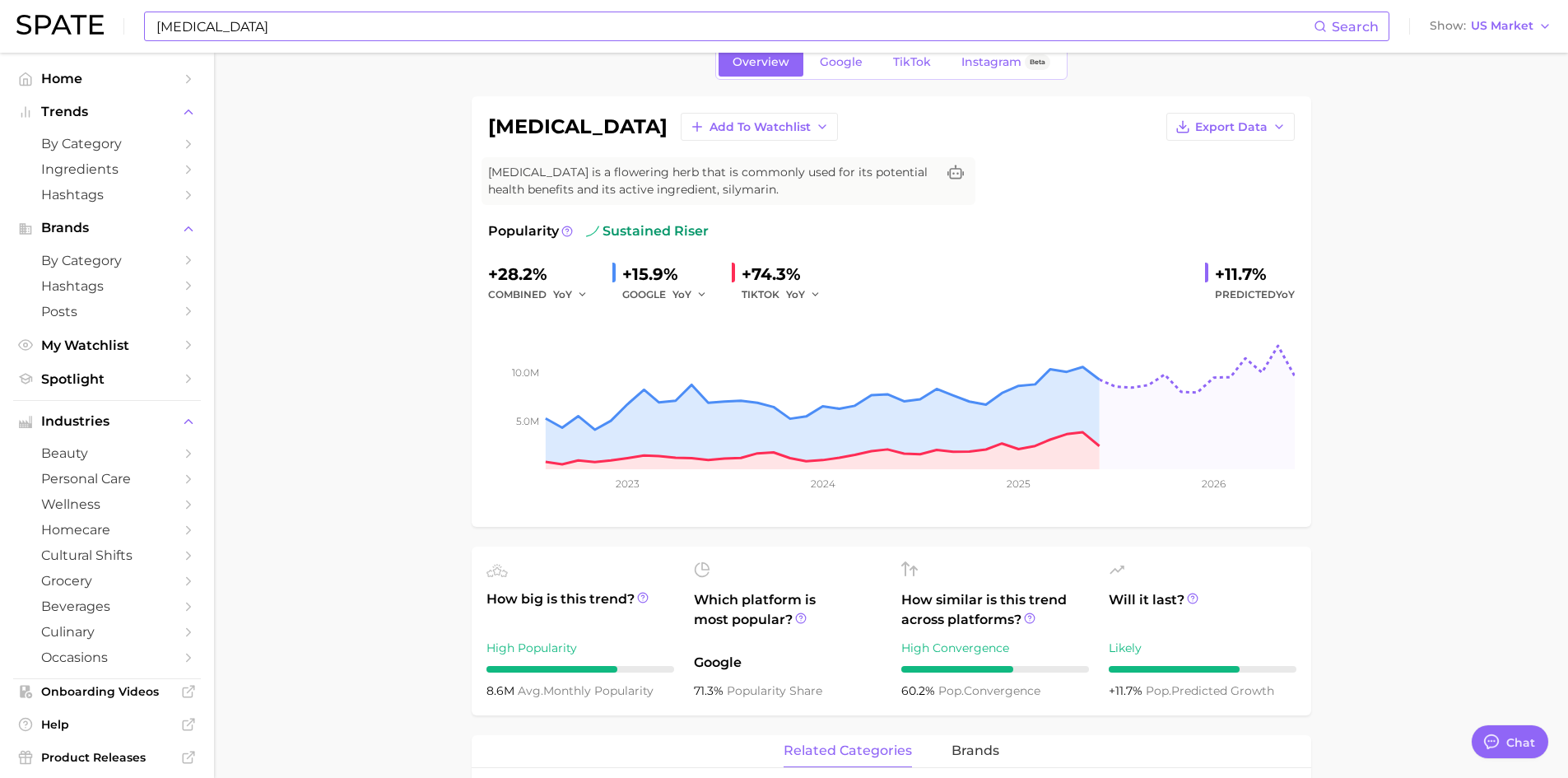
click at [427, 24] on input "[MEDICAL_DATA]" at bounding box center [734, 26] width 1159 height 28
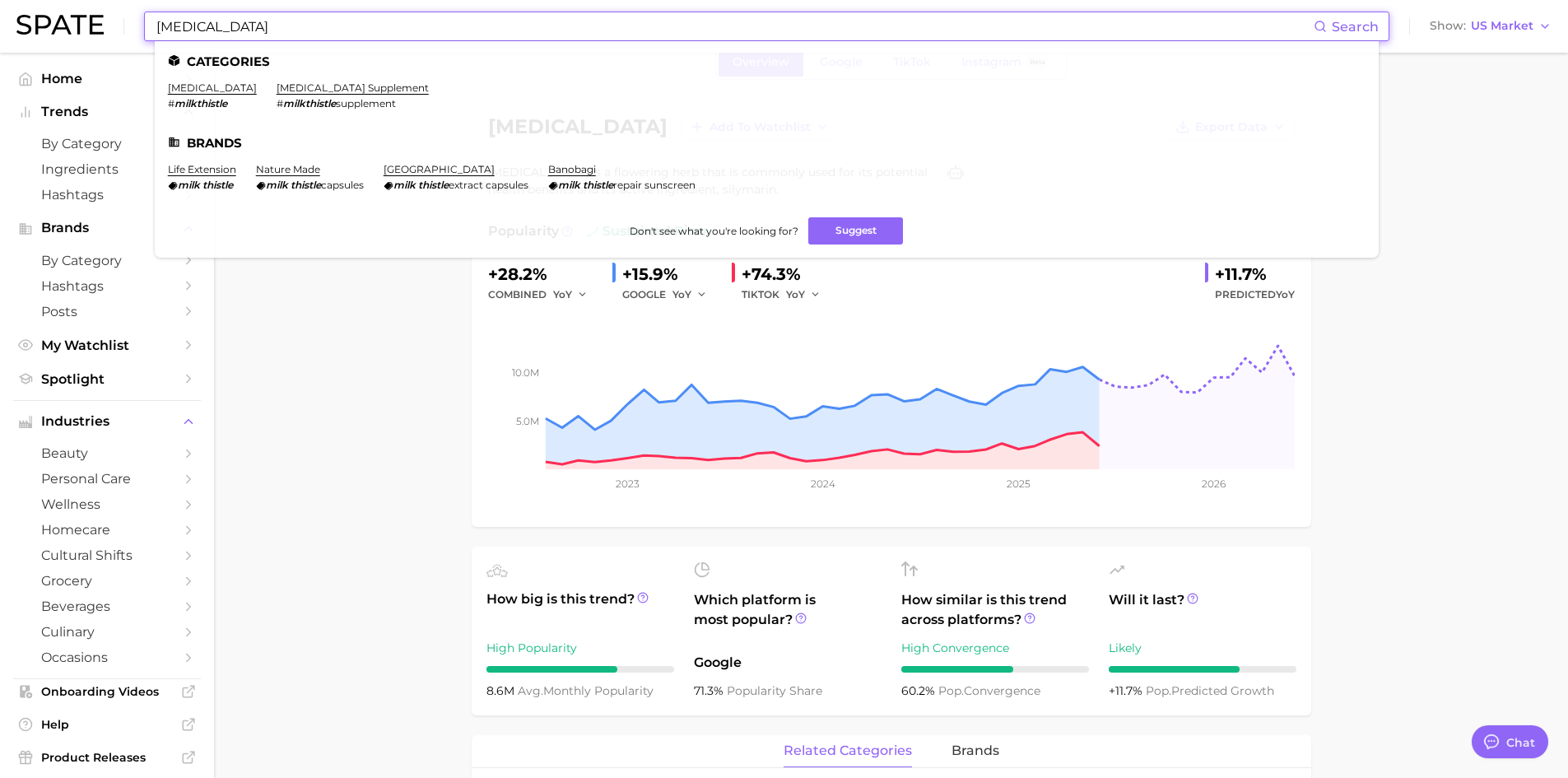
drag, startPoint x: 427, startPoint y: 24, endPoint x: 0, endPoint y: -2, distance: 427.8
click at [0, 0] on html "[MEDICAL_DATA] Search Categories [MEDICAL_DATA] # milkthistle [MEDICAL_DATA] su…" at bounding box center [784, 306] width 1568 height 778
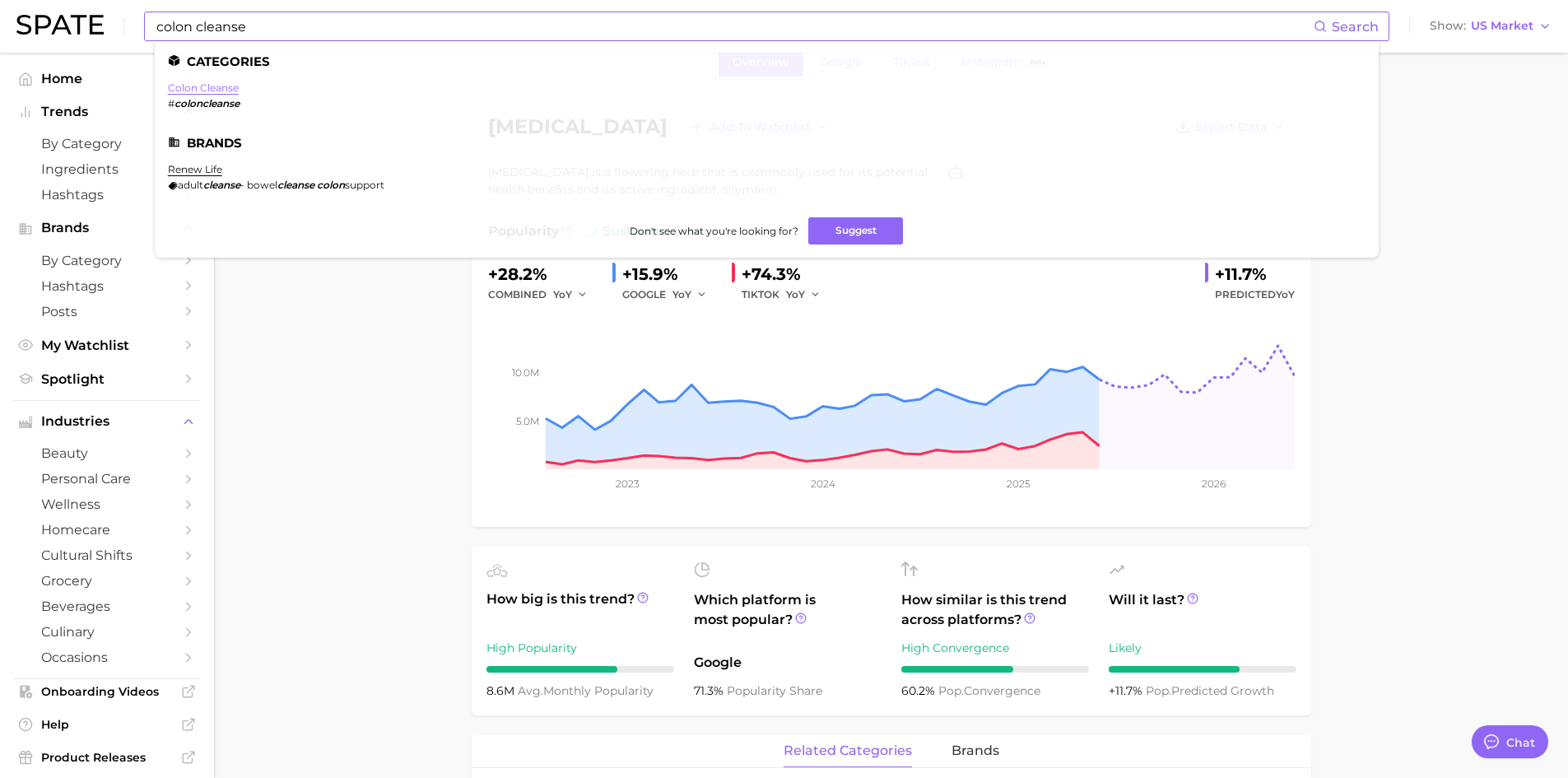
click at [210, 91] on link "colon cleanse" at bounding box center [203, 88] width 71 height 13
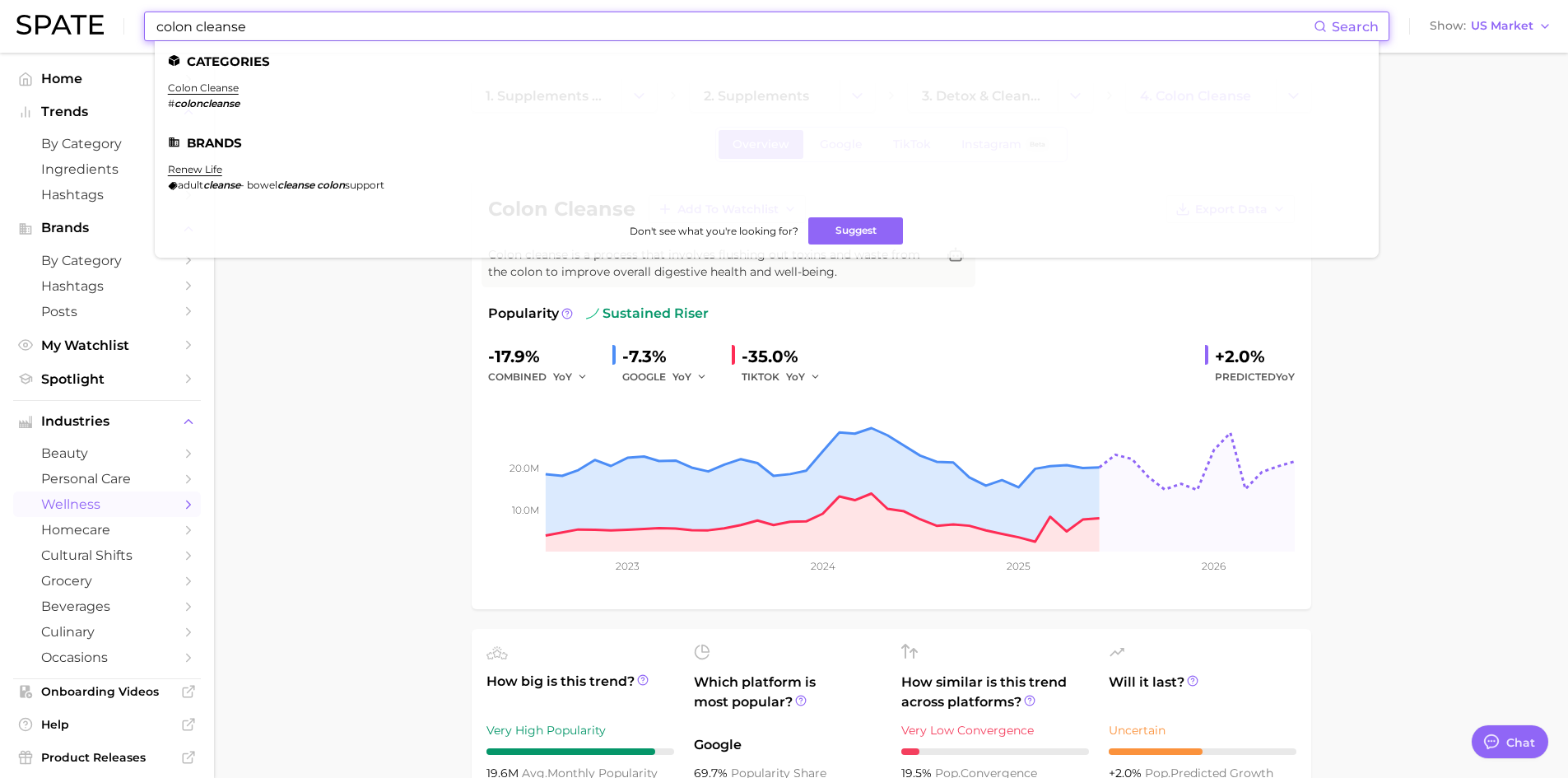
click at [365, 28] on input "colon cleanse" at bounding box center [734, 26] width 1159 height 28
drag, startPoint x: 212, startPoint y: 27, endPoint x: 115, endPoint y: 10, distance: 98.5
click at [115, 10] on div "colon cleanse Search Categories colon cleanse # coloncleanse Brands renew life …" at bounding box center [783, 26] width 1535 height 53
type input "cleansemore"
click at [209, 175] on link "renew life" at bounding box center [195, 170] width 55 height 13
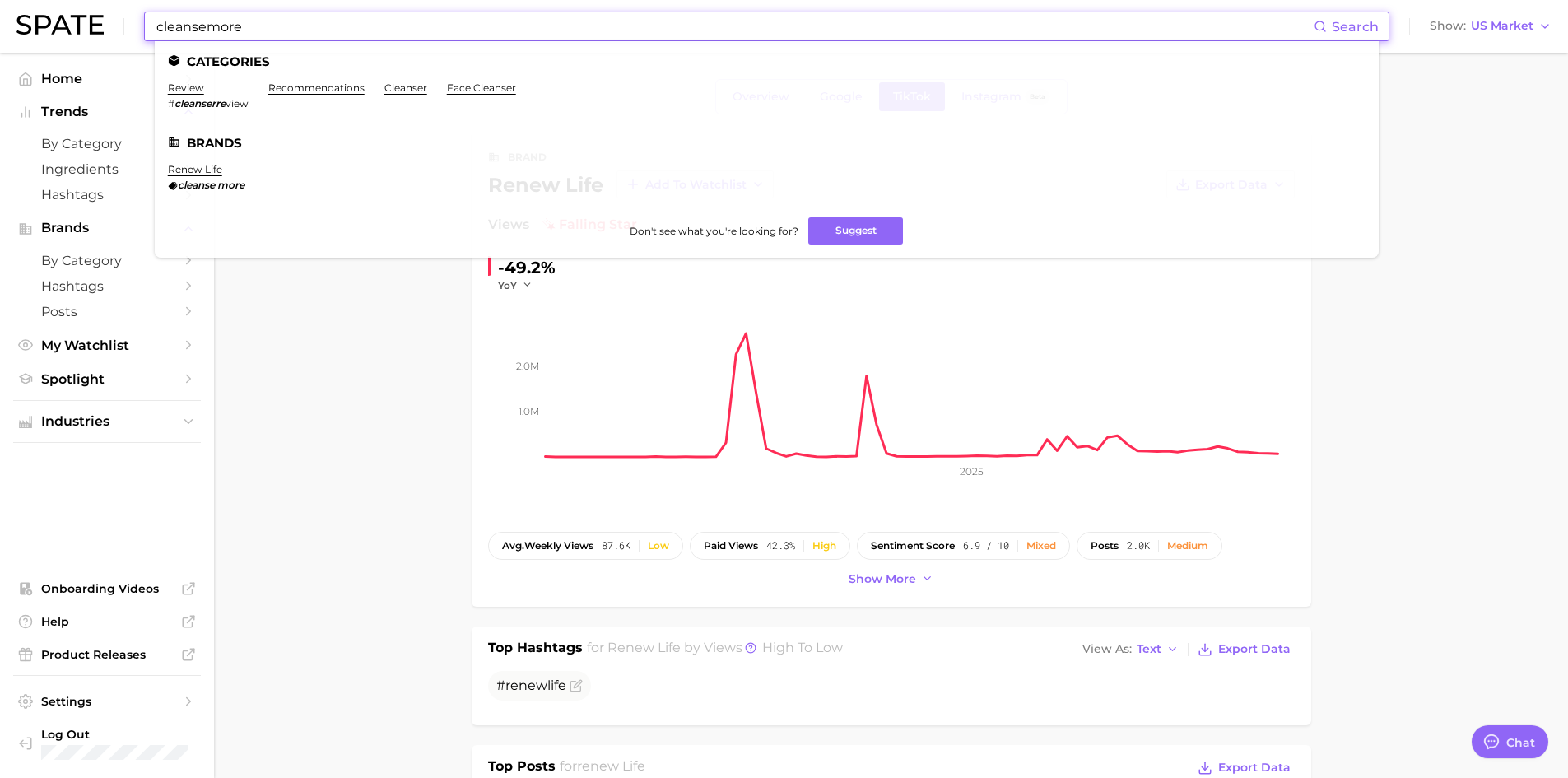
drag, startPoint x: 555, startPoint y: 22, endPoint x: 0, endPoint y: -70, distance: 562.6
click at [0, 0] on html "cleansemore Search Categories review # cleanserre view recommendations cleanser…" at bounding box center [784, 389] width 1568 height 778
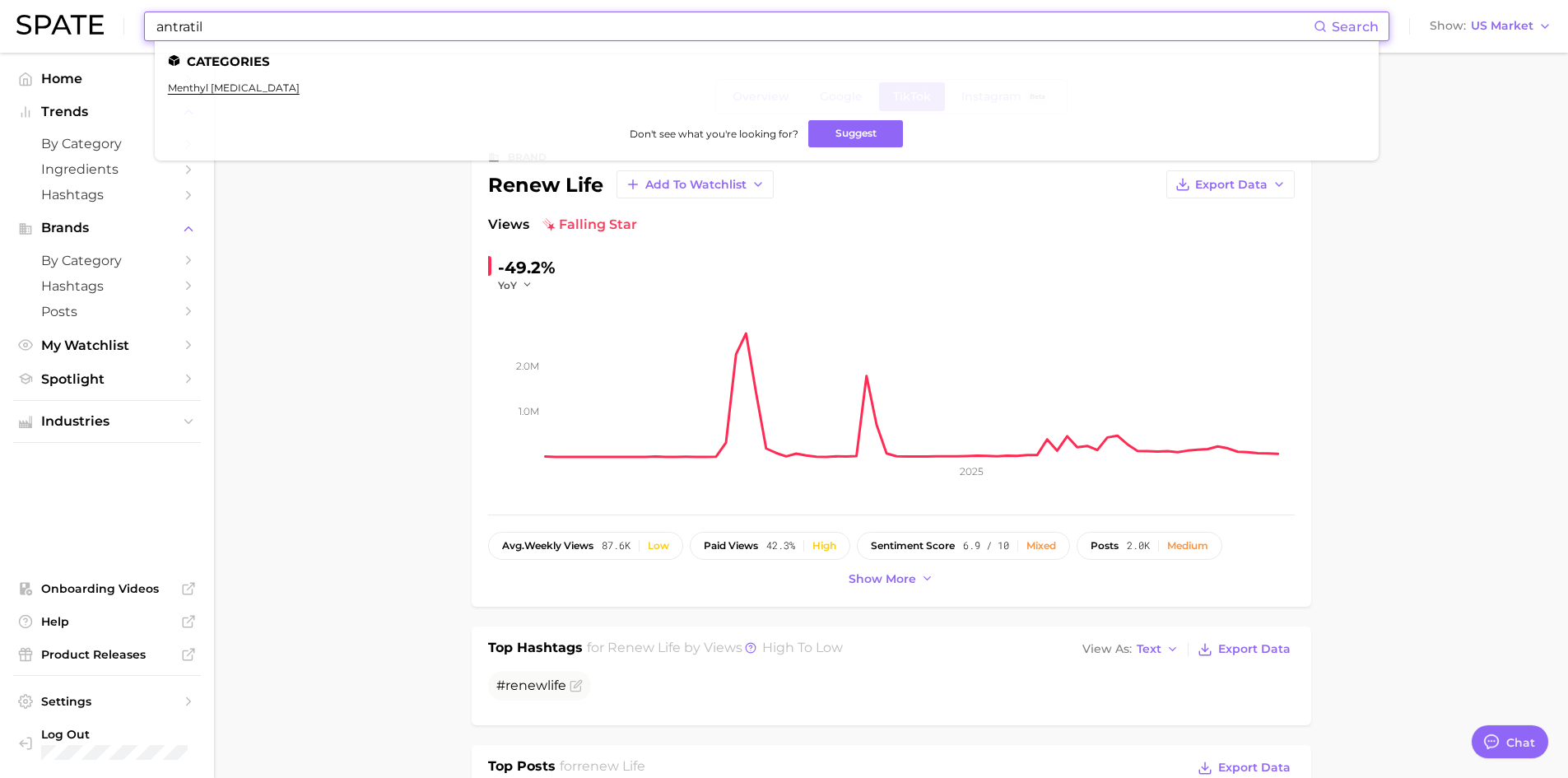
drag, startPoint x: 269, startPoint y: 27, endPoint x: 188, endPoint y: 22, distance: 81.2
click at [188, 22] on input "antratil" at bounding box center [734, 26] width 1159 height 28
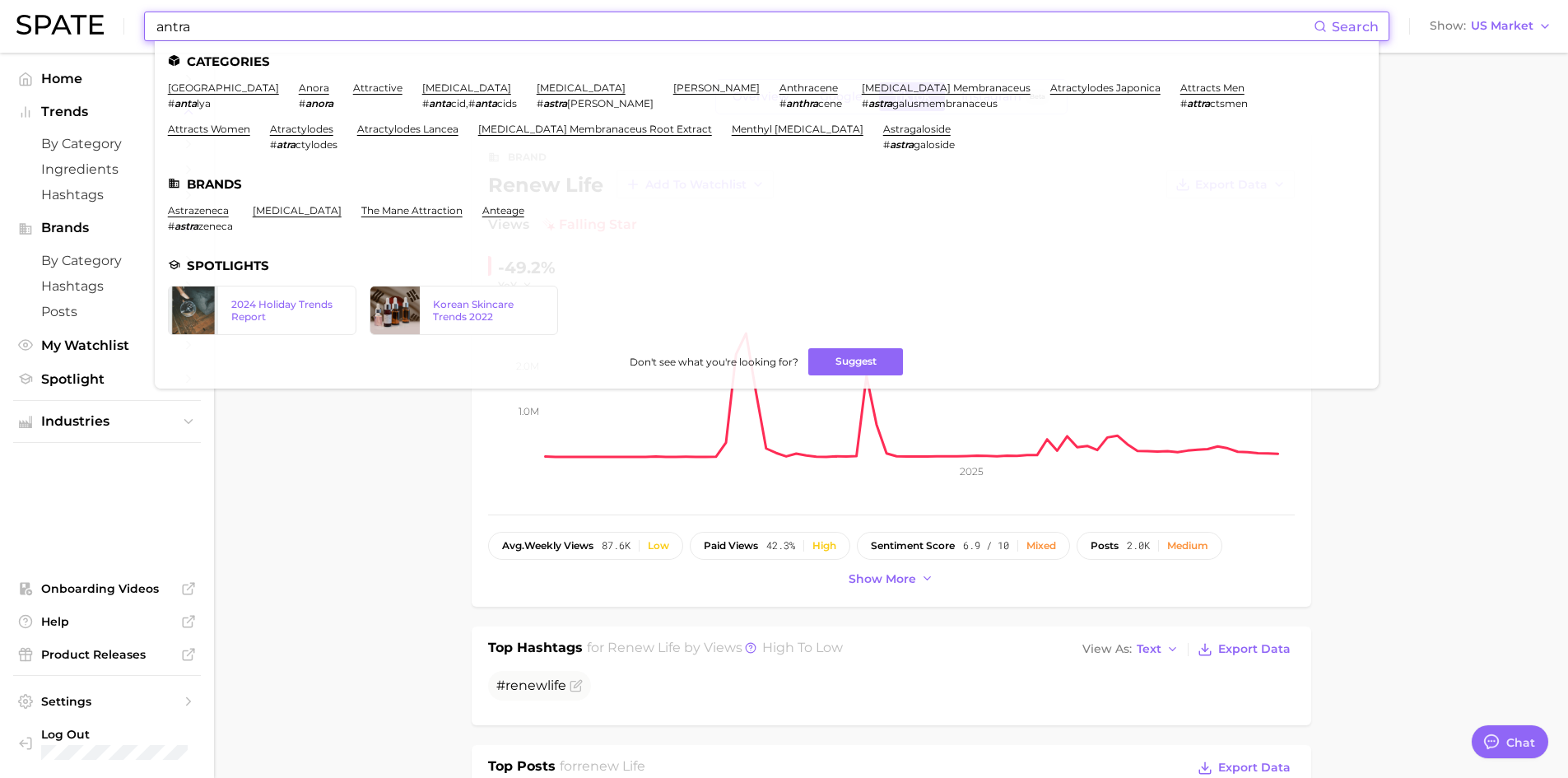
type input "antra"
